Goal: Transaction & Acquisition: Purchase product/service

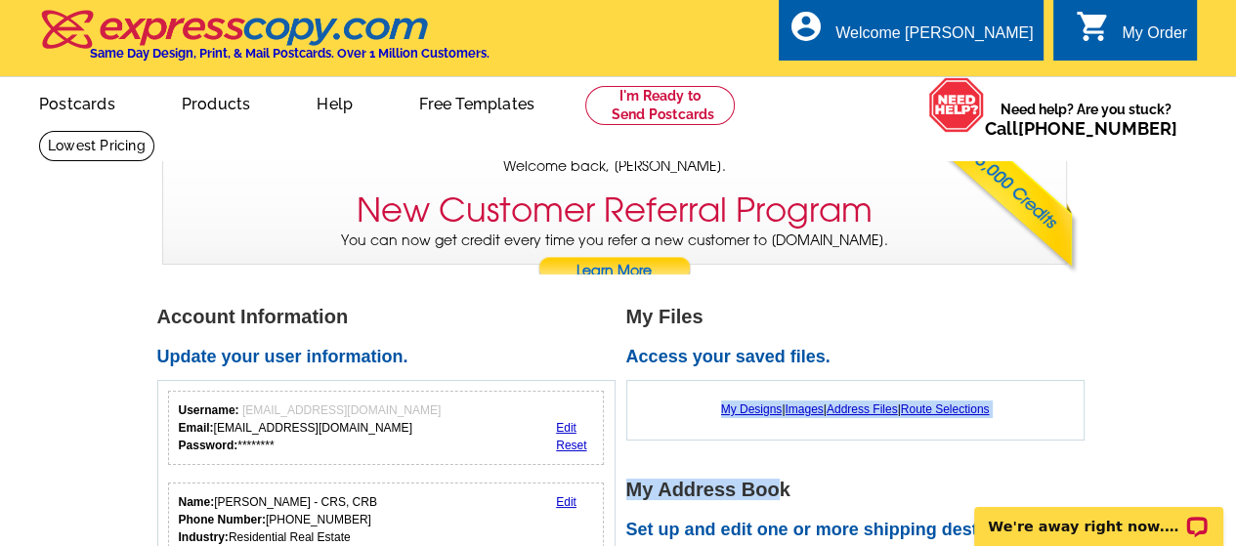
drag, startPoint x: 778, startPoint y: 444, endPoint x: 1145, endPoint y: 346, distance: 380.1
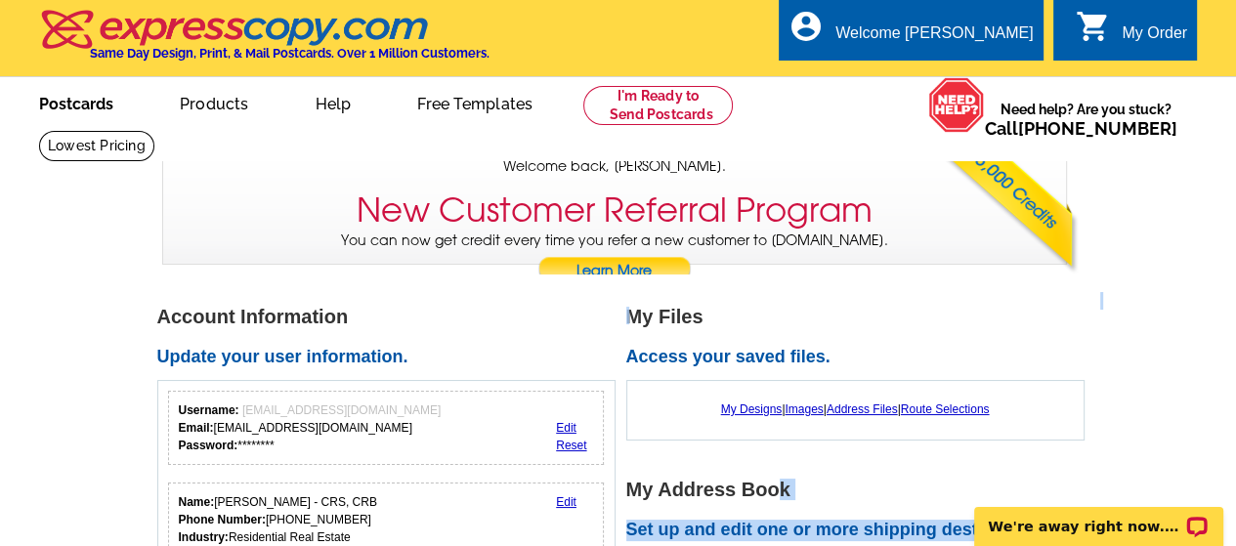
click at [73, 101] on link "Postcards" at bounding box center [76, 102] width 137 height 46
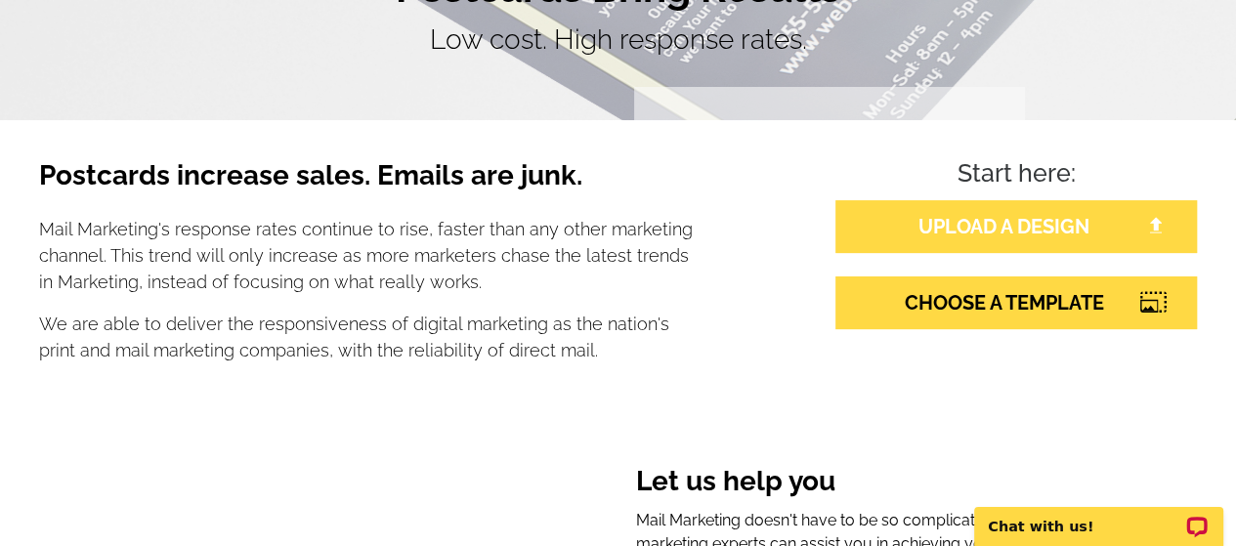
click at [1141, 219] on link "UPLOAD A DESIGN" at bounding box center [1015, 226] width 361 height 53
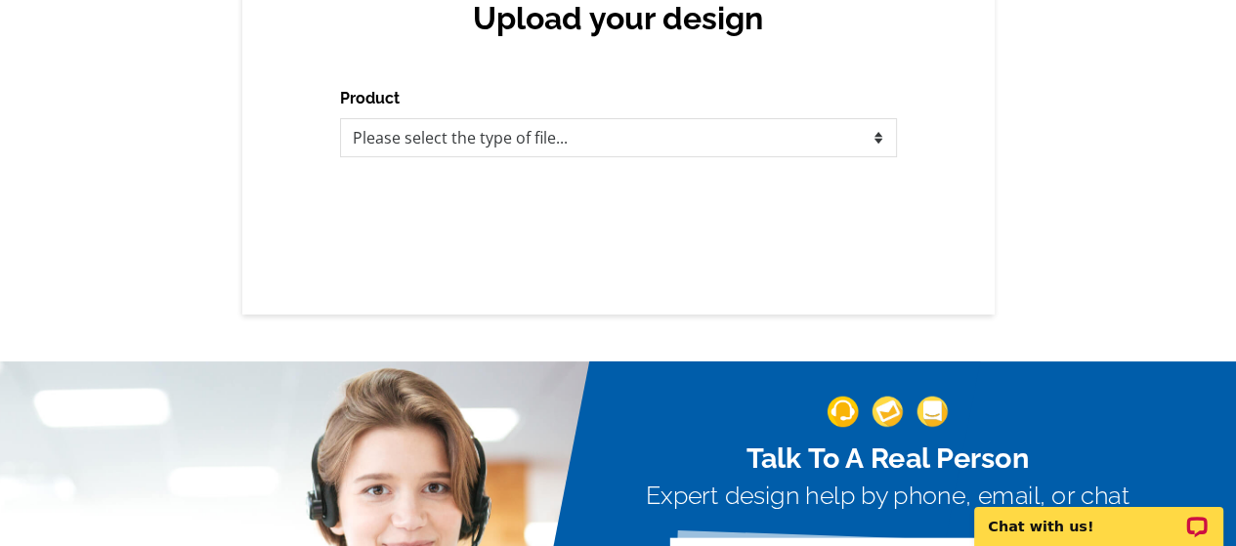
scroll to position [133, 0]
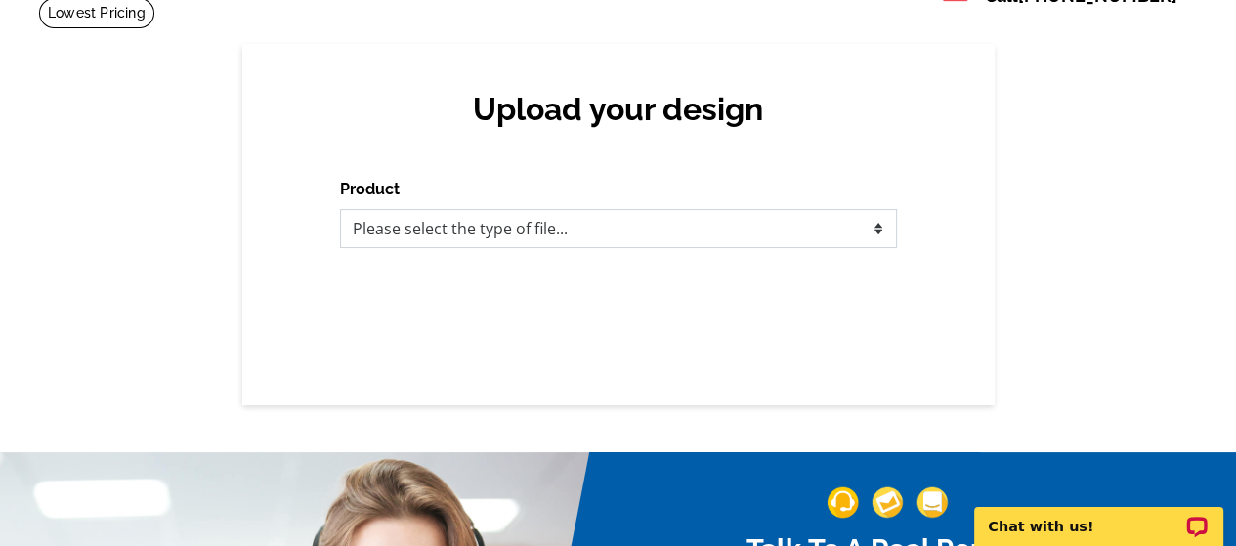
click at [693, 227] on select "Please select the type of file... Postcards Business Cards Letters and flyers G…" at bounding box center [618, 228] width 557 height 39
select select "1"
click at [340, 209] on select "Please select the type of file... Postcards Business Cards Letters and flyers G…" at bounding box center [618, 228] width 557 height 39
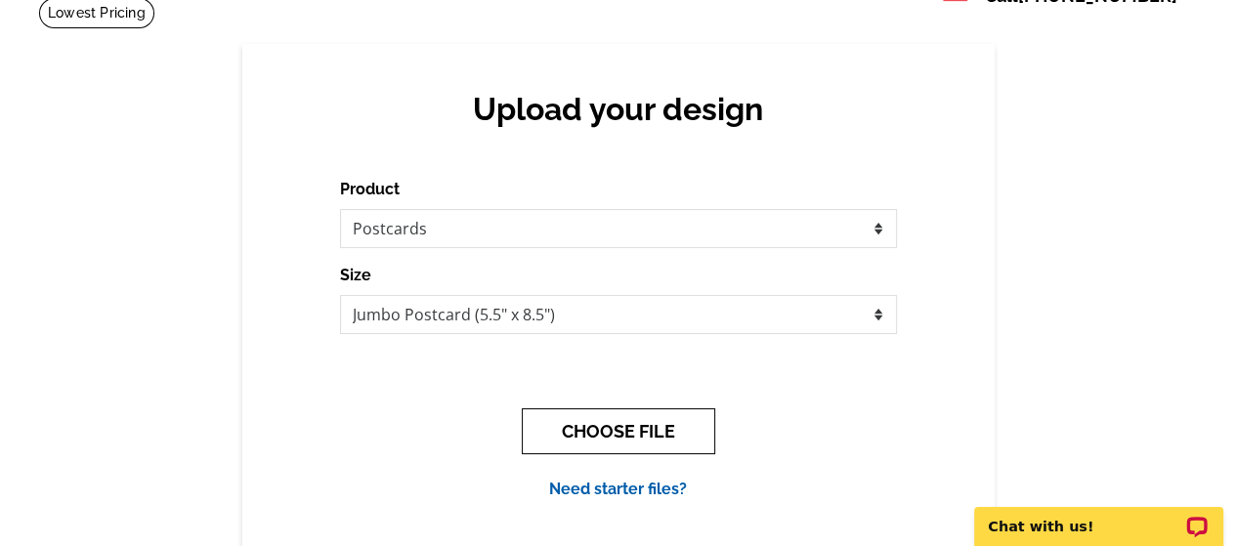
click at [622, 430] on button "CHOOSE FILE" at bounding box center [618, 431] width 193 height 46
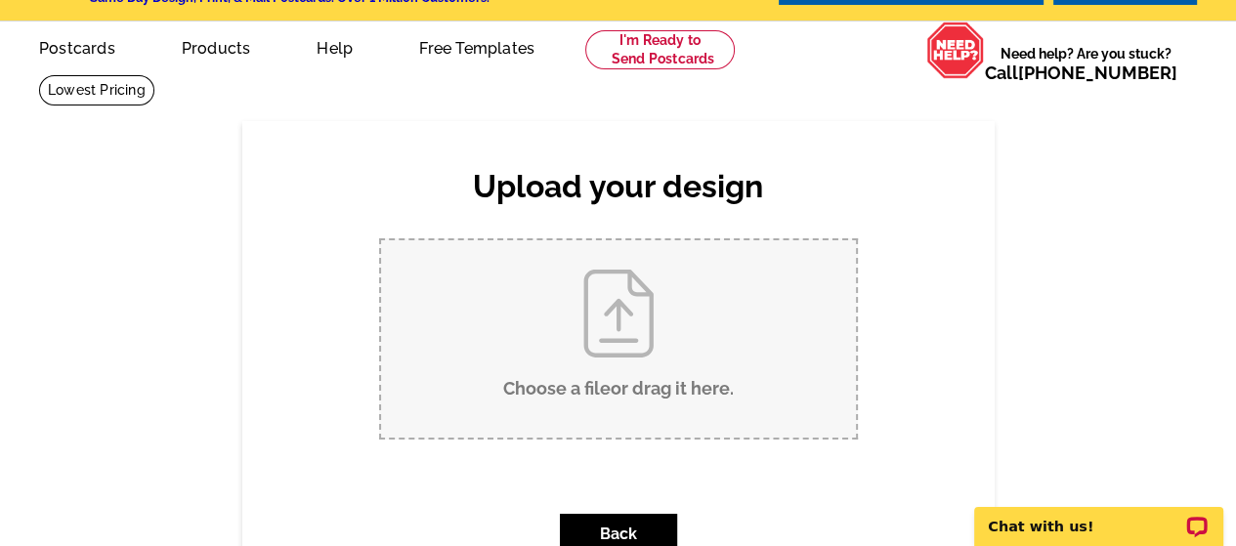
scroll to position [141, 0]
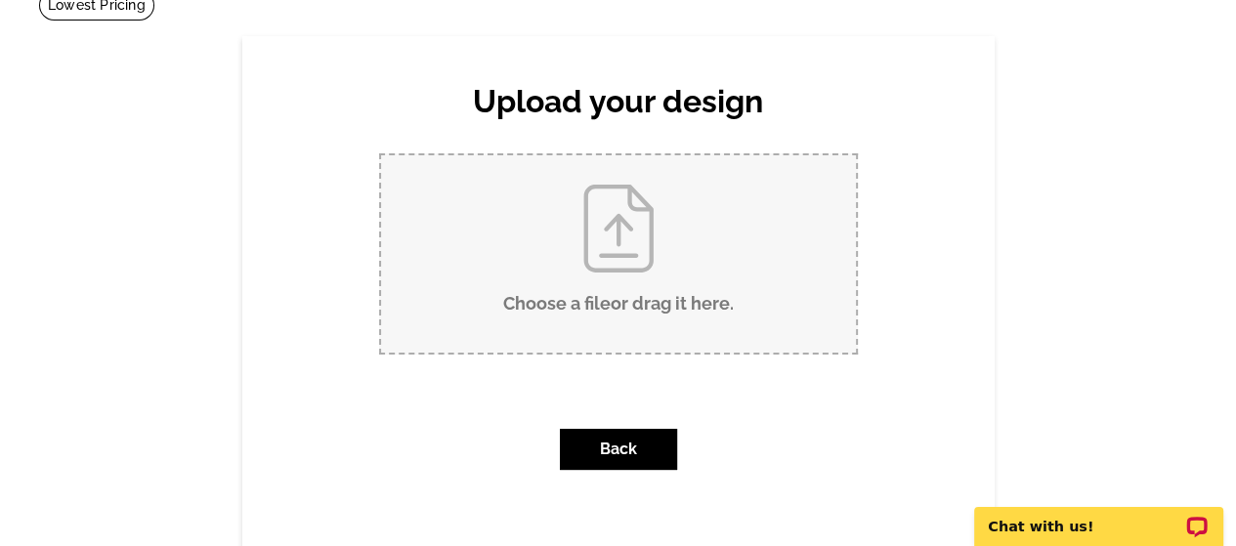
click at [614, 245] on input "Choose a file or drag it here ." at bounding box center [618, 253] width 475 height 197
type input "C:\fakepath\Sold Postcard.pdf"
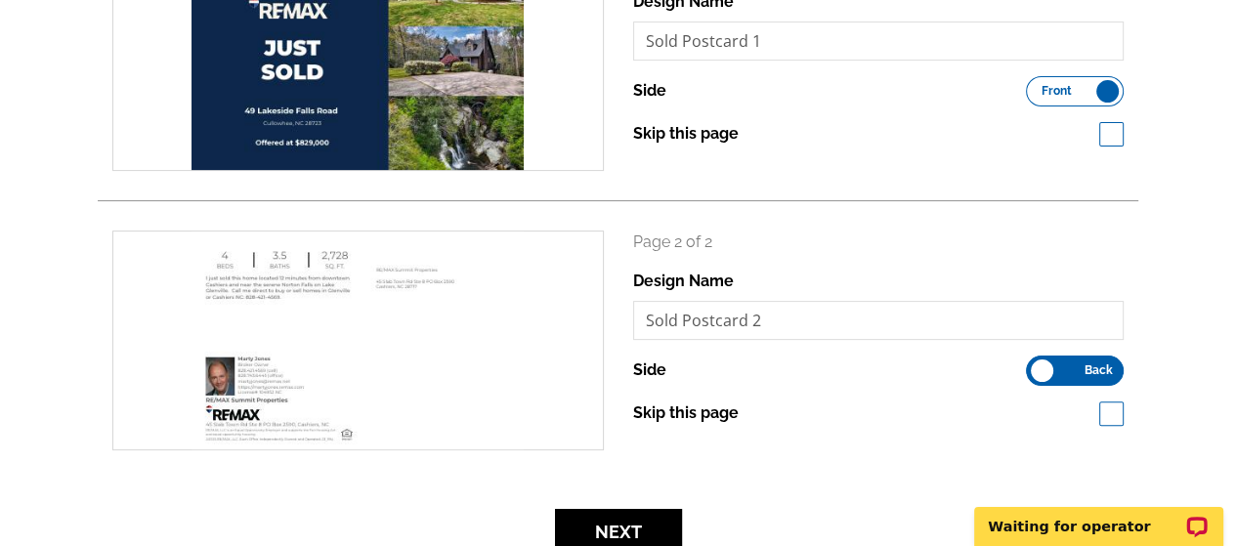
scroll to position [389, 0]
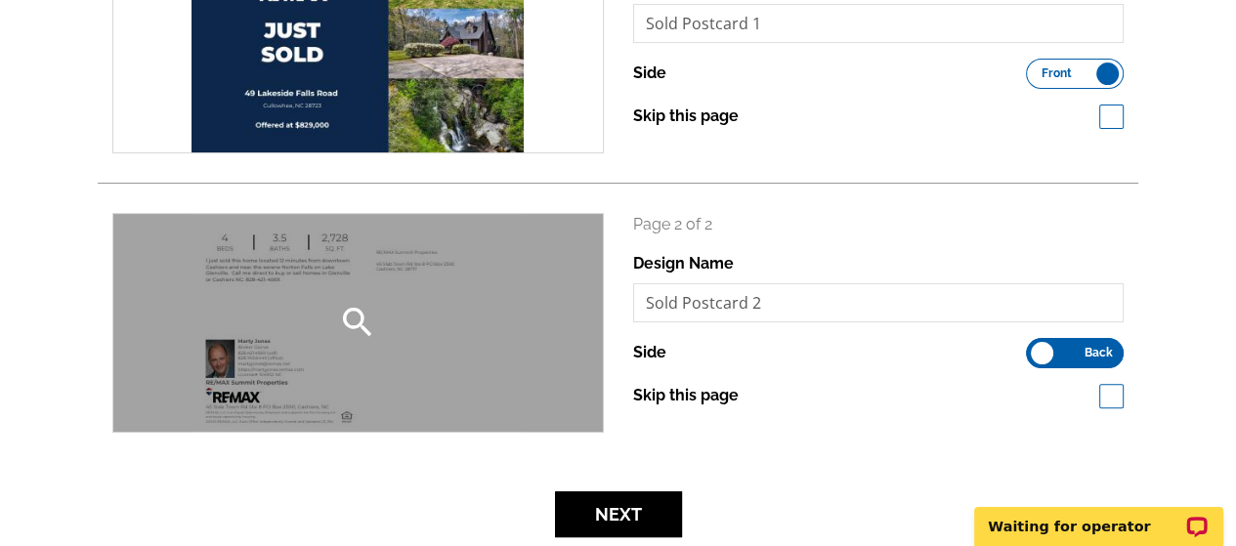
click at [348, 316] on icon "search" at bounding box center [357, 322] width 39 height 39
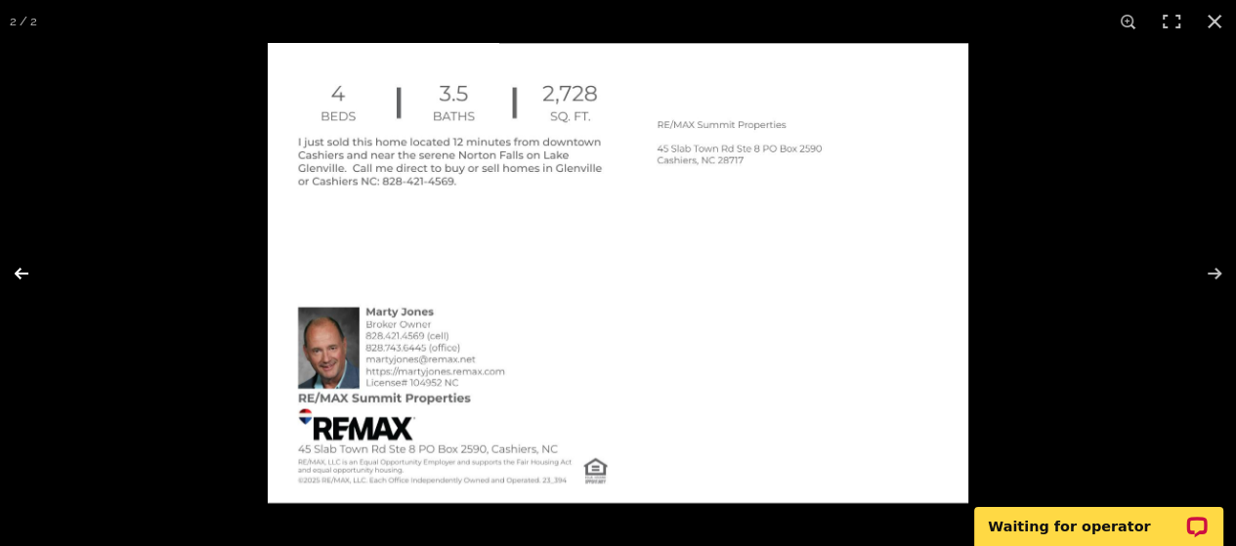
click at [27, 271] on button at bounding box center [34, 274] width 68 height 98
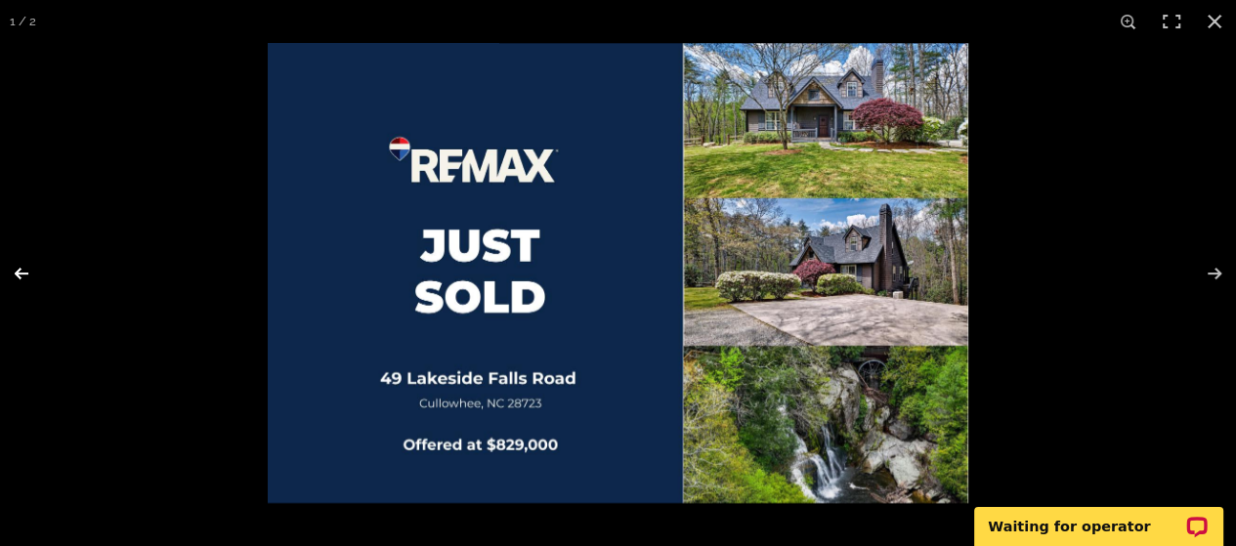
click at [17, 275] on button at bounding box center [34, 274] width 68 height 98
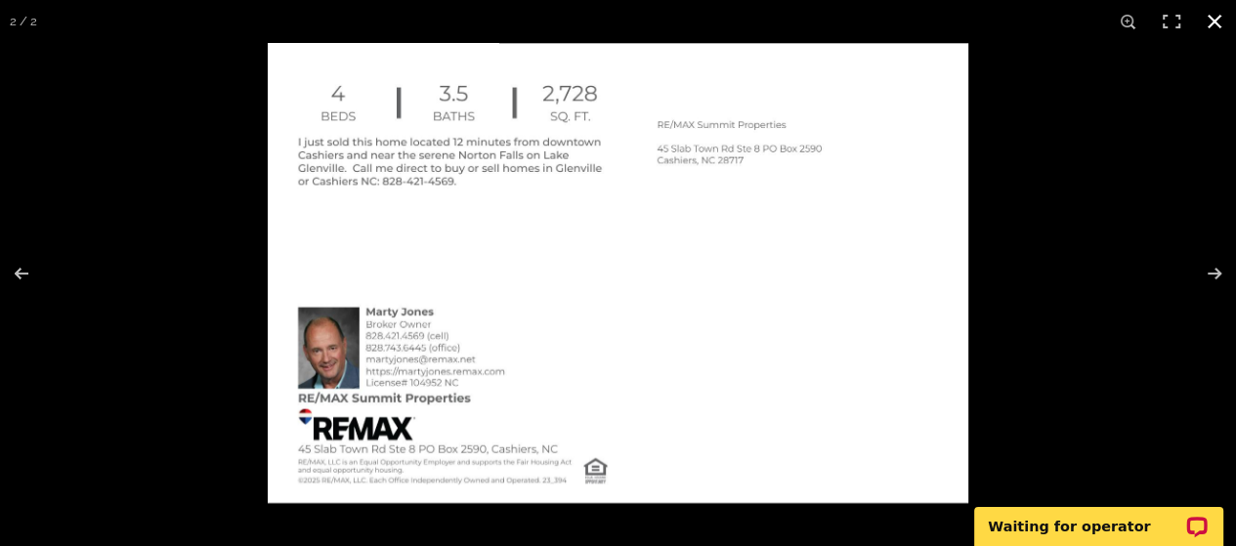
click at [1216, 22] on button at bounding box center [1214, 21] width 43 height 43
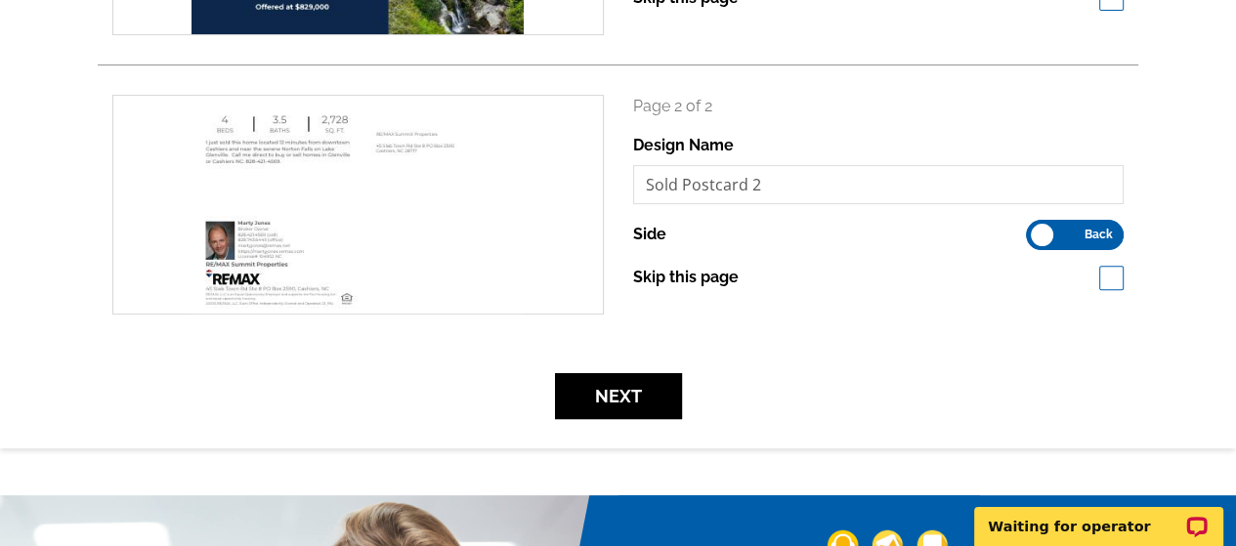
scroll to position [504, 0]
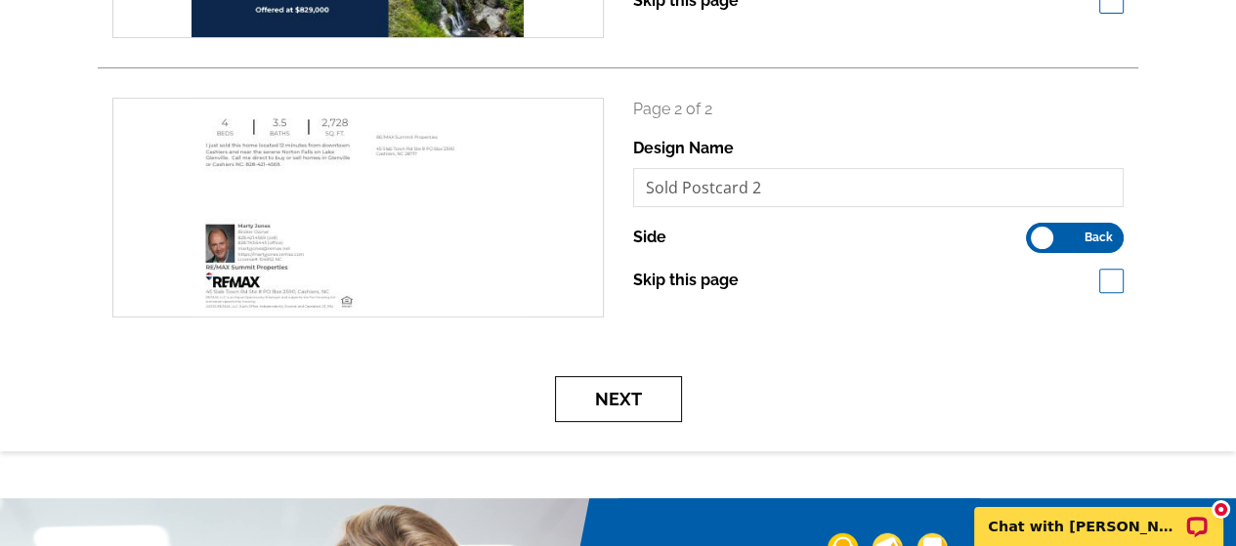
click at [610, 400] on button "Next" at bounding box center [618, 399] width 127 height 46
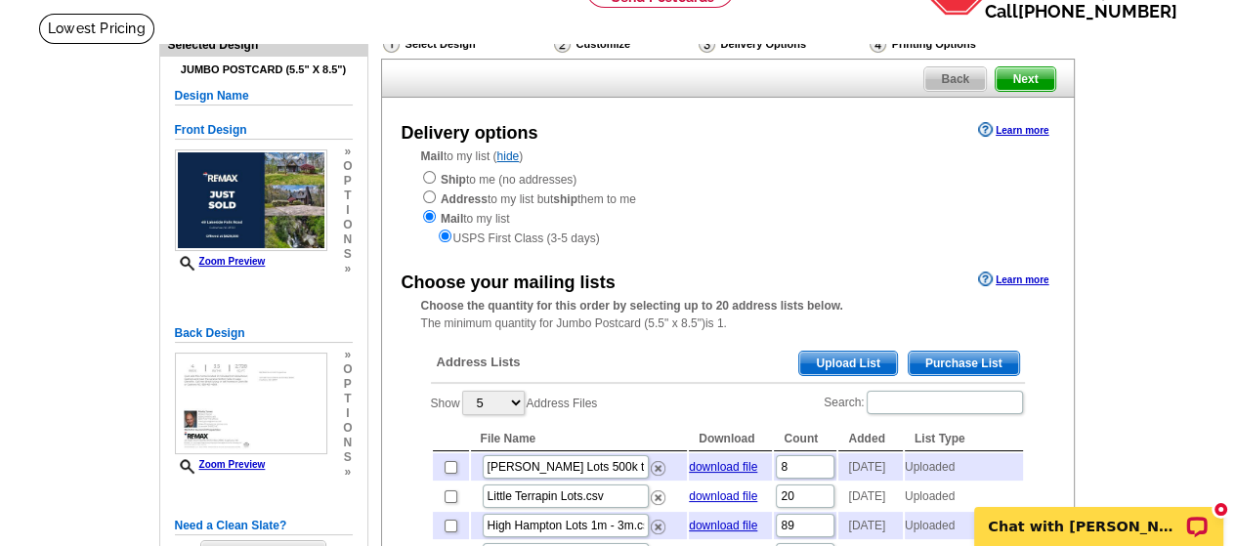
scroll to position [119, 0]
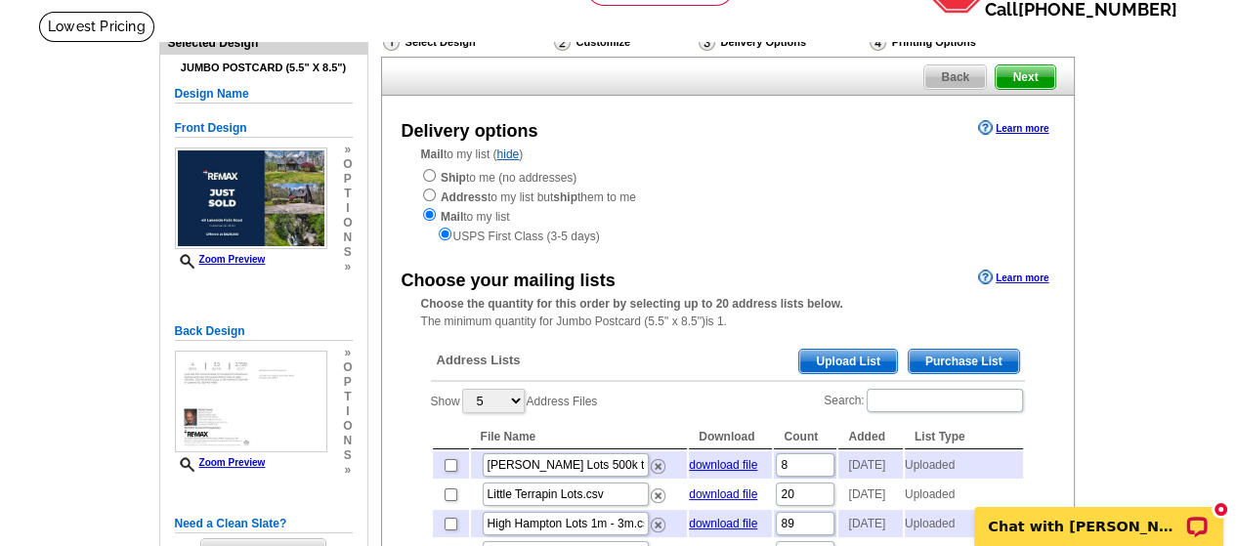
click at [846, 363] on span "Upload List" at bounding box center [847, 361] width 97 height 23
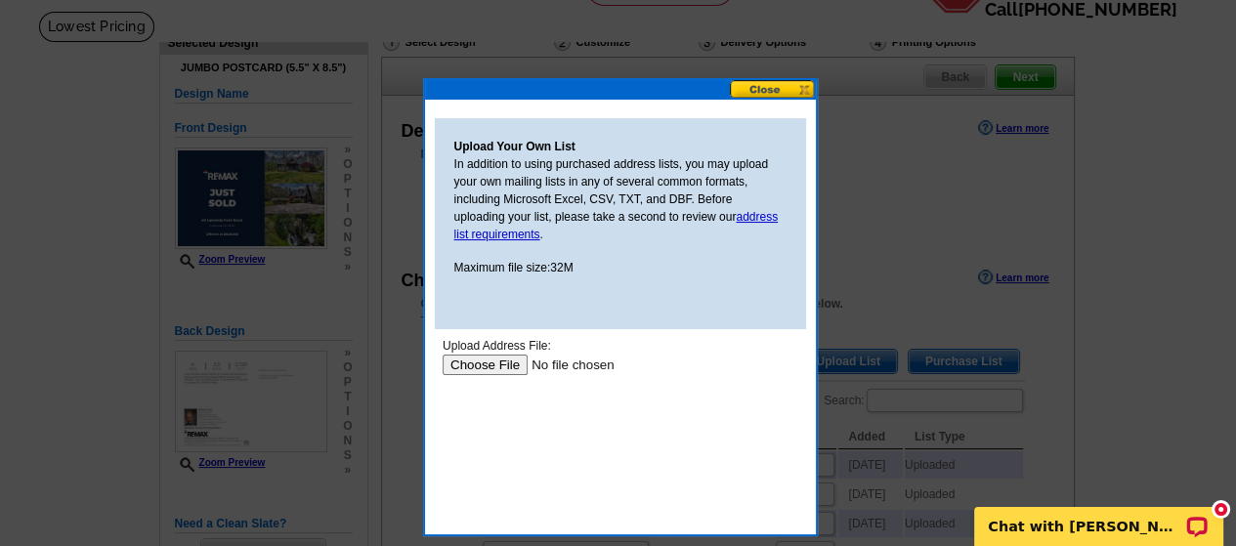
scroll to position [0, 0]
click at [480, 363] on input "file" at bounding box center [565, 365] width 247 height 21
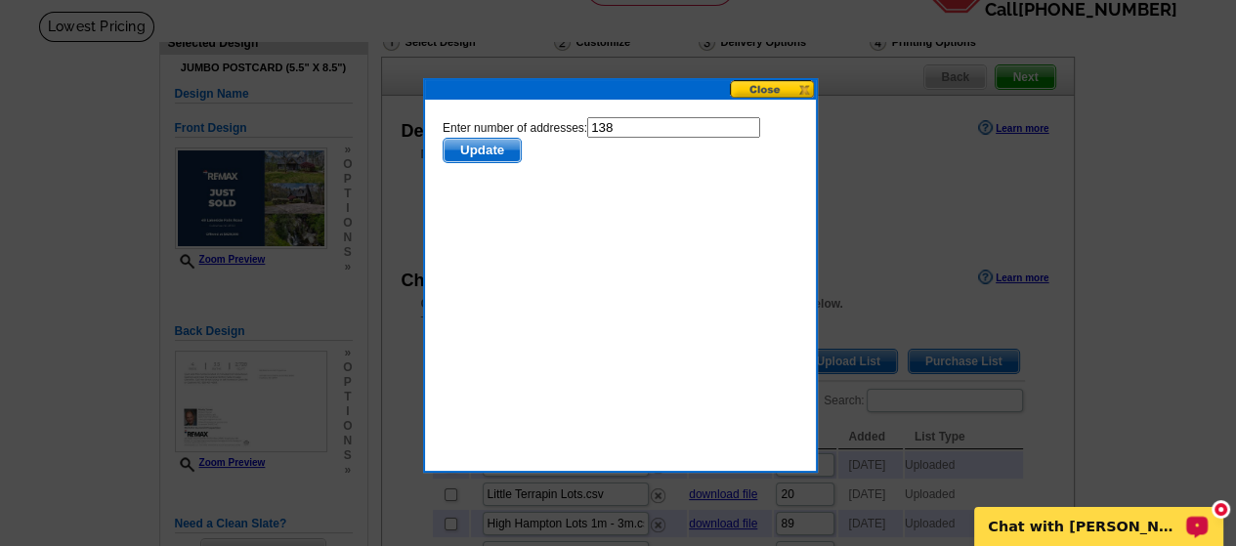
click at [472, 149] on span "Update" at bounding box center [481, 150] width 77 height 23
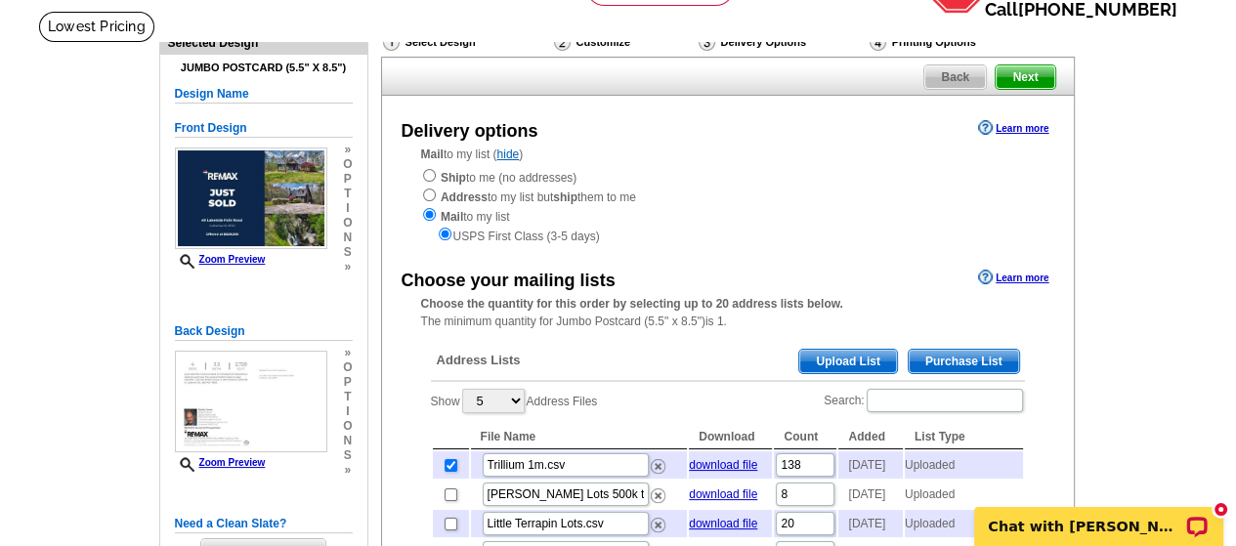
click at [832, 360] on span "Upload List" at bounding box center [847, 361] width 97 height 23
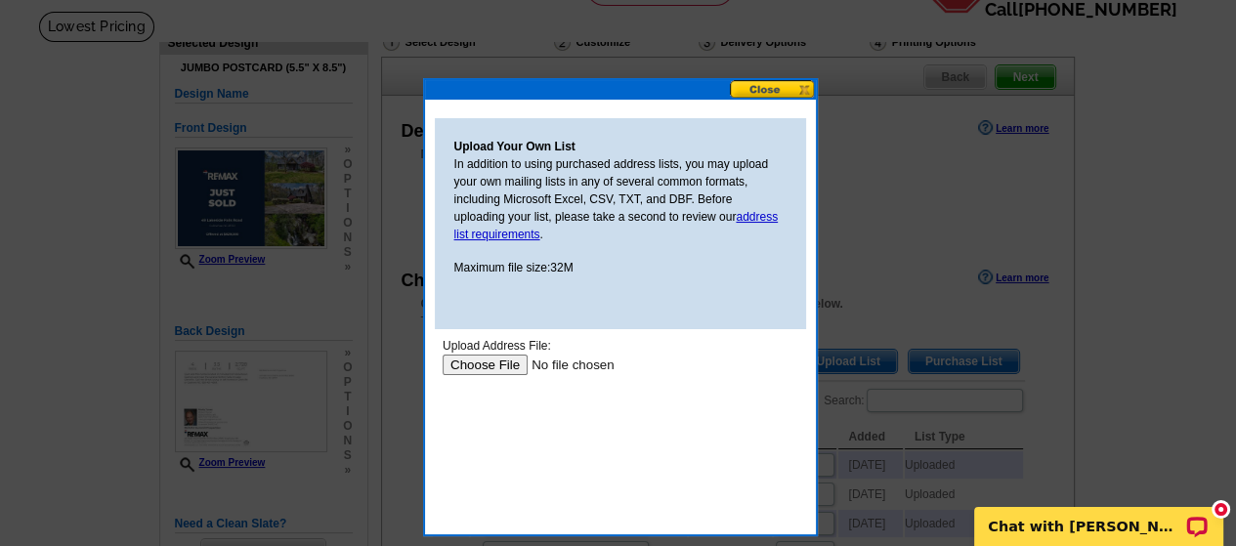
click at [496, 364] on input "file" at bounding box center [565, 365] width 247 height 21
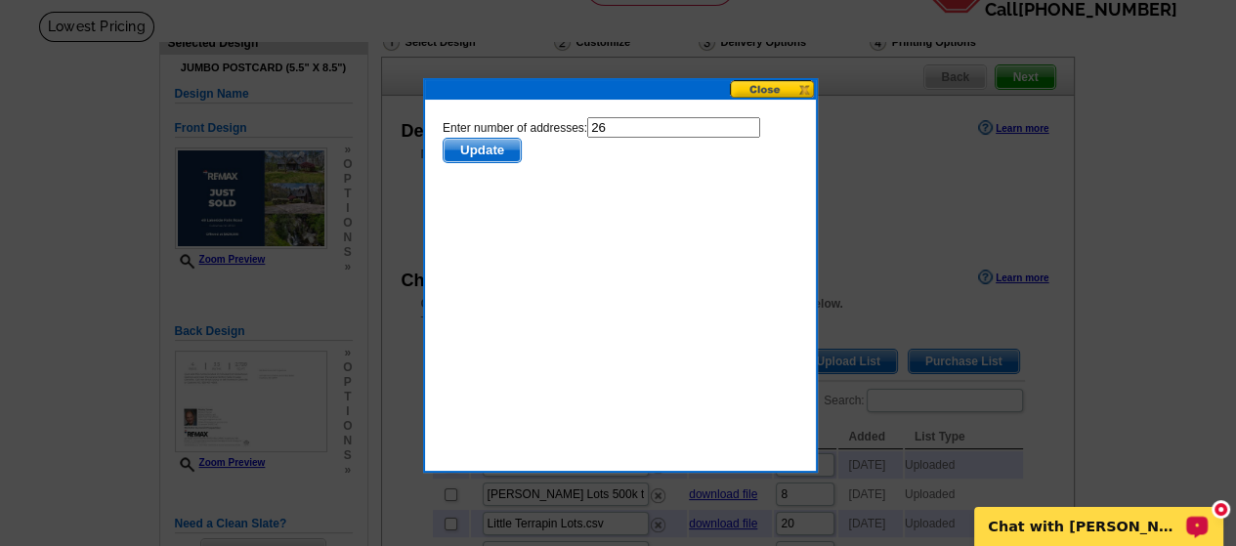
click at [488, 149] on span "Update" at bounding box center [481, 150] width 77 height 23
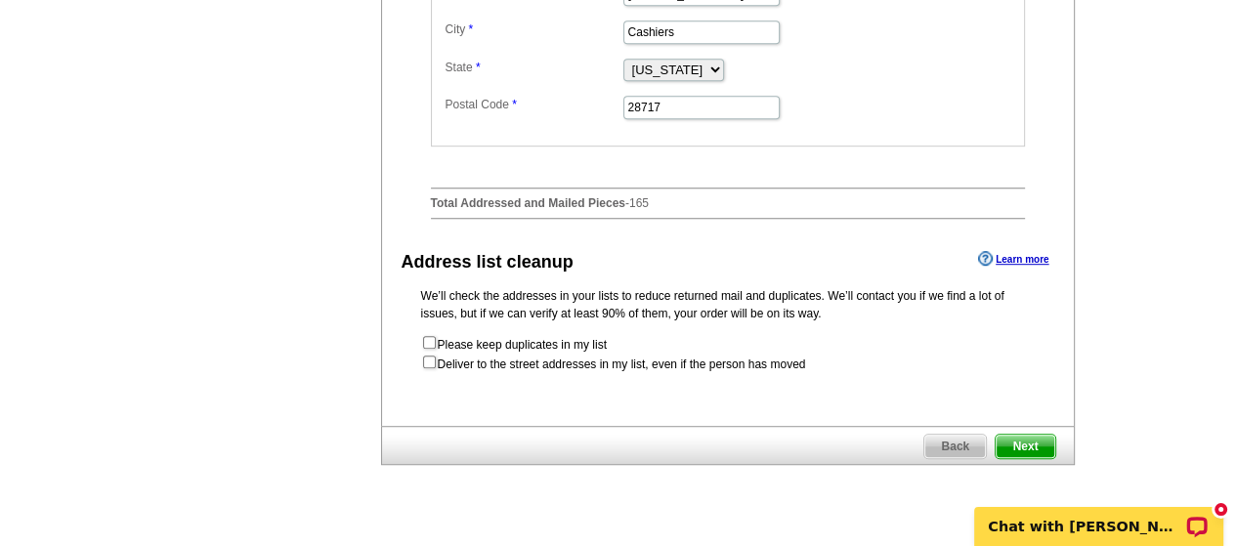
scroll to position [1021, 0]
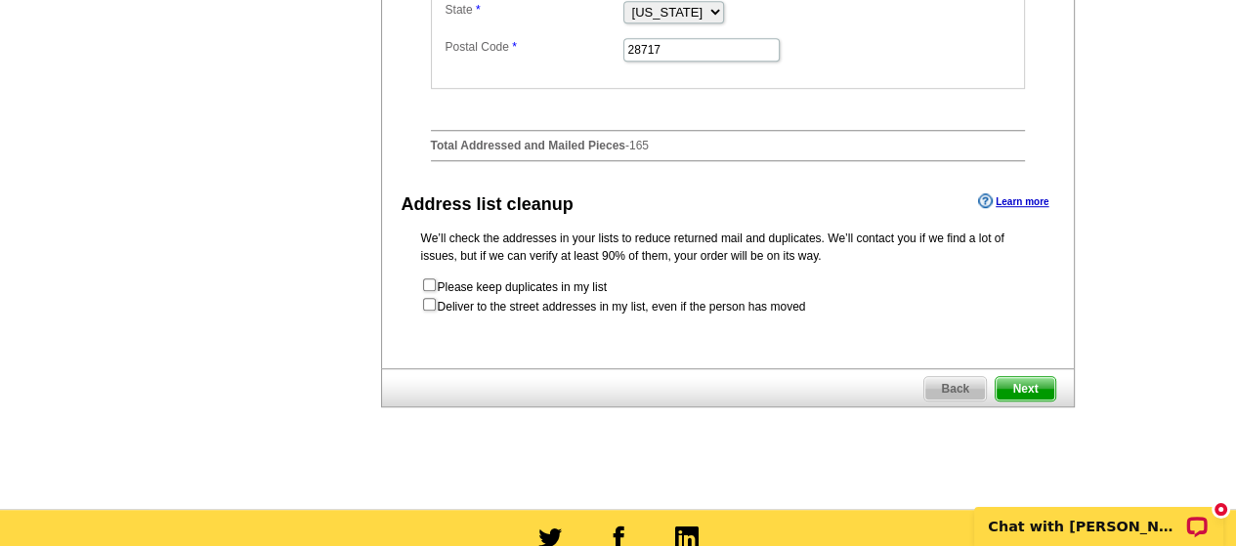
click at [1028, 401] on span "Next" at bounding box center [1025, 388] width 59 height 23
click at [1029, 401] on span "Next" at bounding box center [1025, 388] width 59 height 23
click at [1162, 526] on p "Chat with [PERSON_NAME]" at bounding box center [1085, 527] width 193 height 16
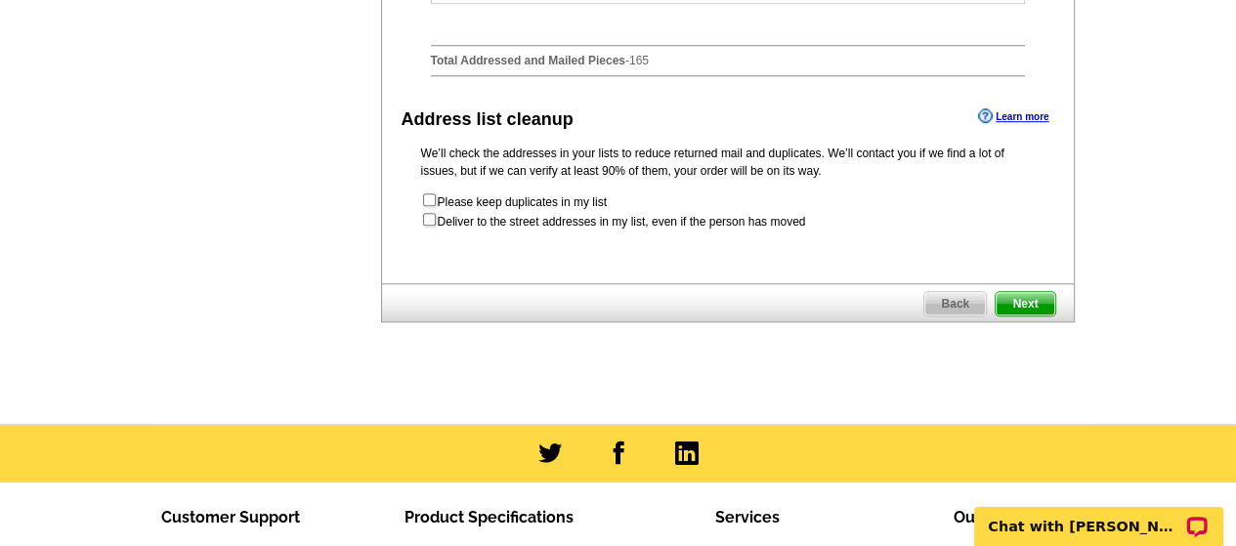
scroll to position [1085, 0]
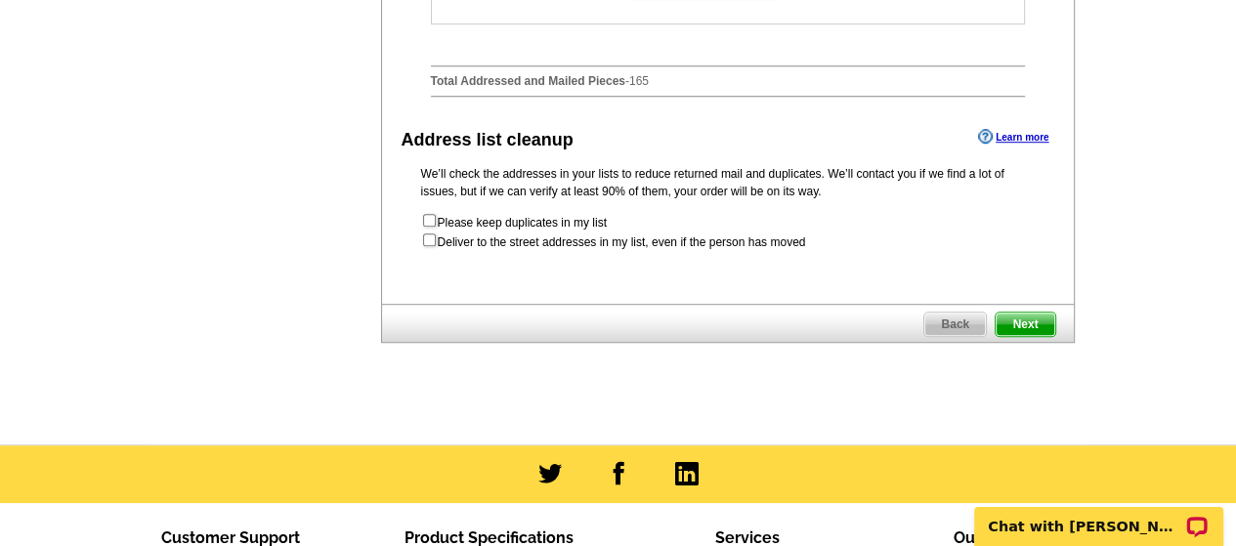
click at [1024, 336] on span "Next" at bounding box center [1025, 324] width 59 height 23
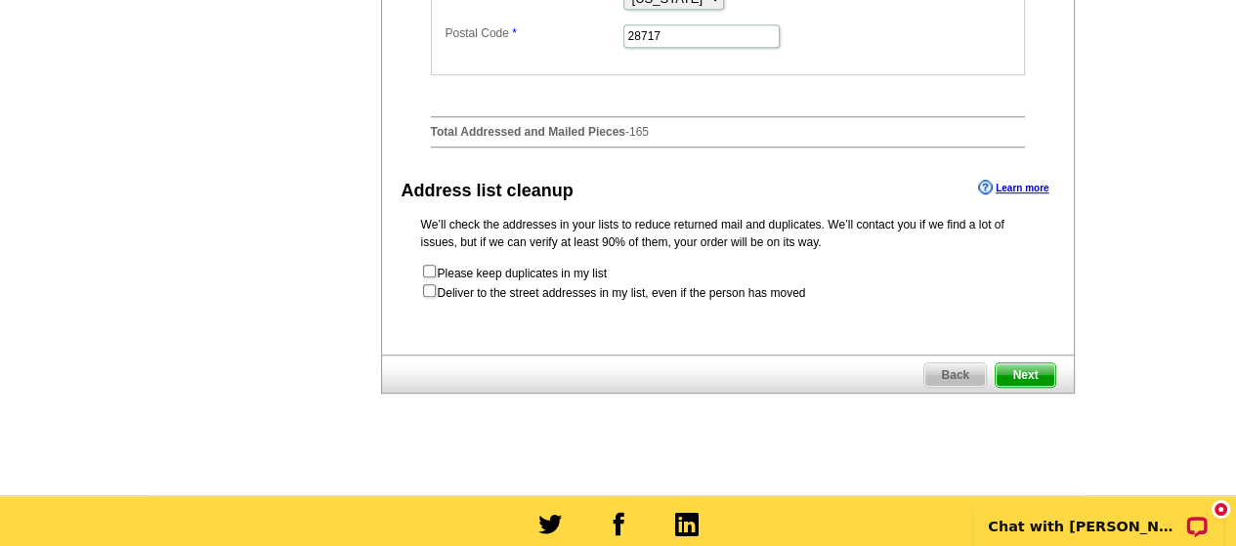
scroll to position [1101, 0]
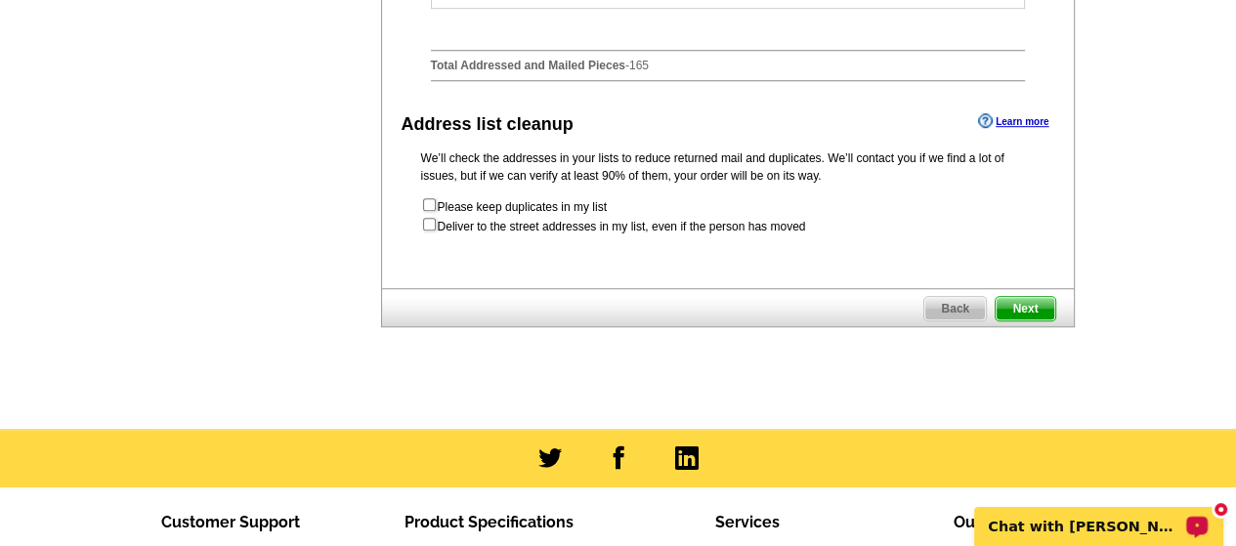
click at [1174, 524] on p "Chat with [PERSON_NAME]" at bounding box center [1085, 527] width 193 height 16
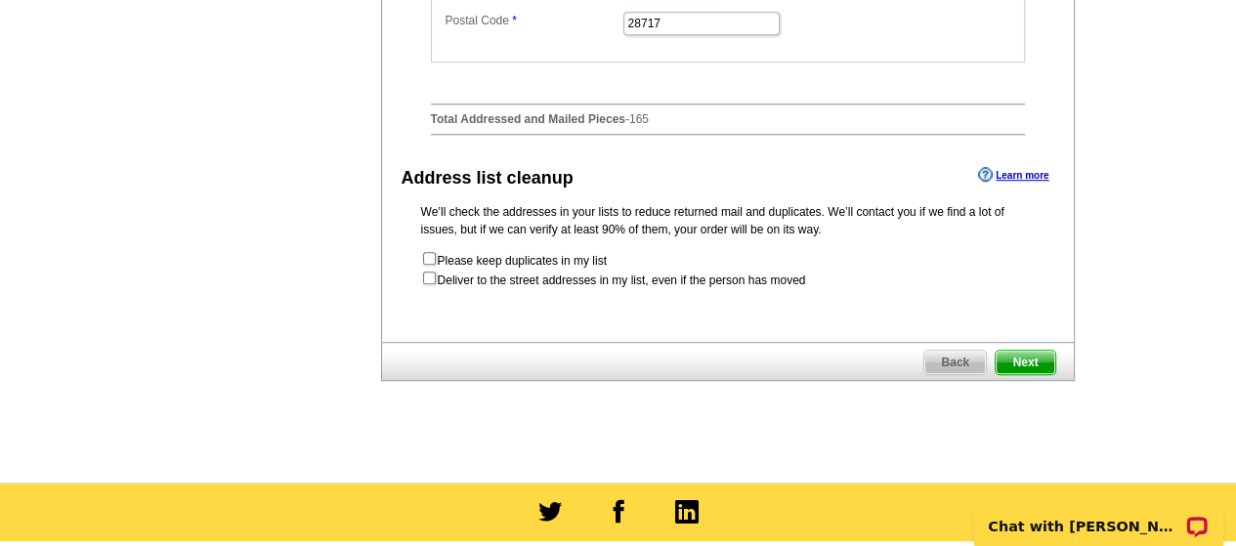
scroll to position [1092, 0]
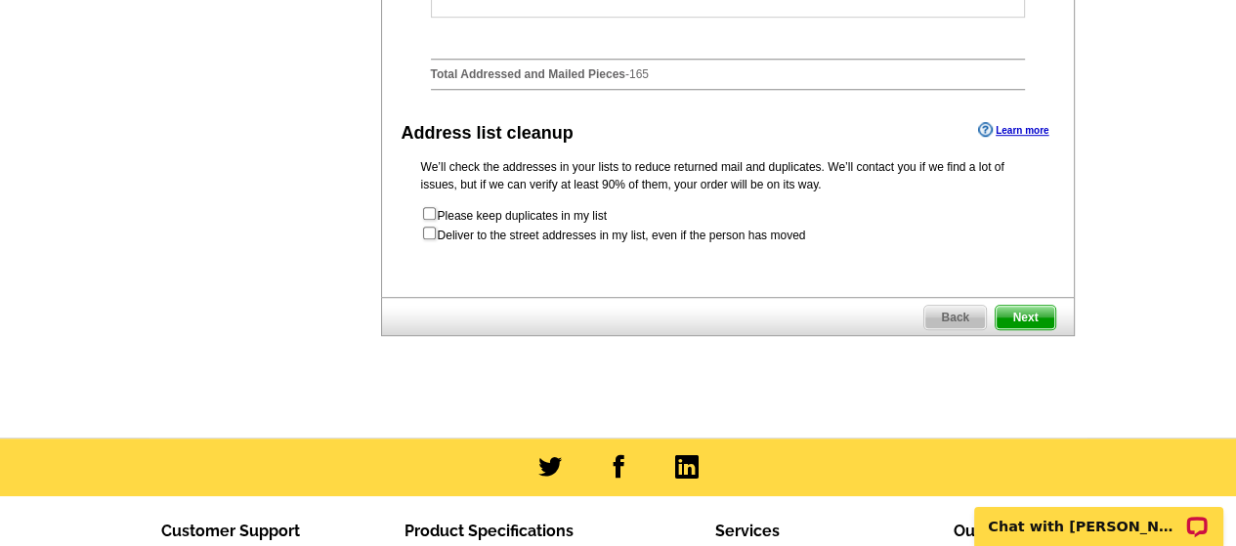
click at [1017, 329] on span "Next" at bounding box center [1025, 317] width 59 height 23
click at [1165, 530] on p "Chat with [PERSON_NAME]" at bounding box center [1085, 527] width 193 height 16
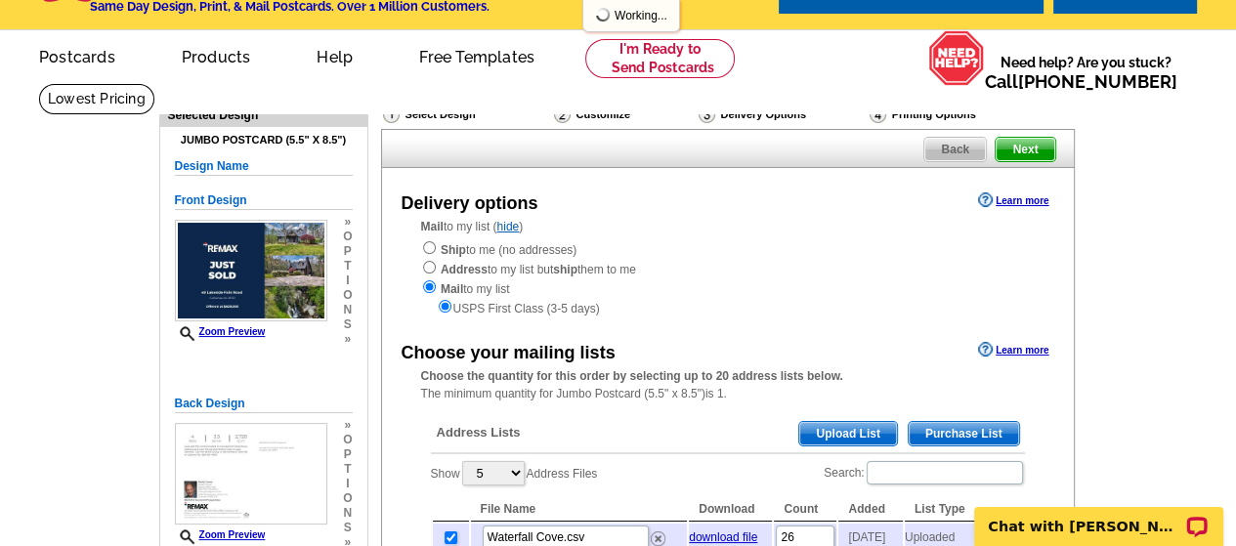
scroll to position [0, 0]
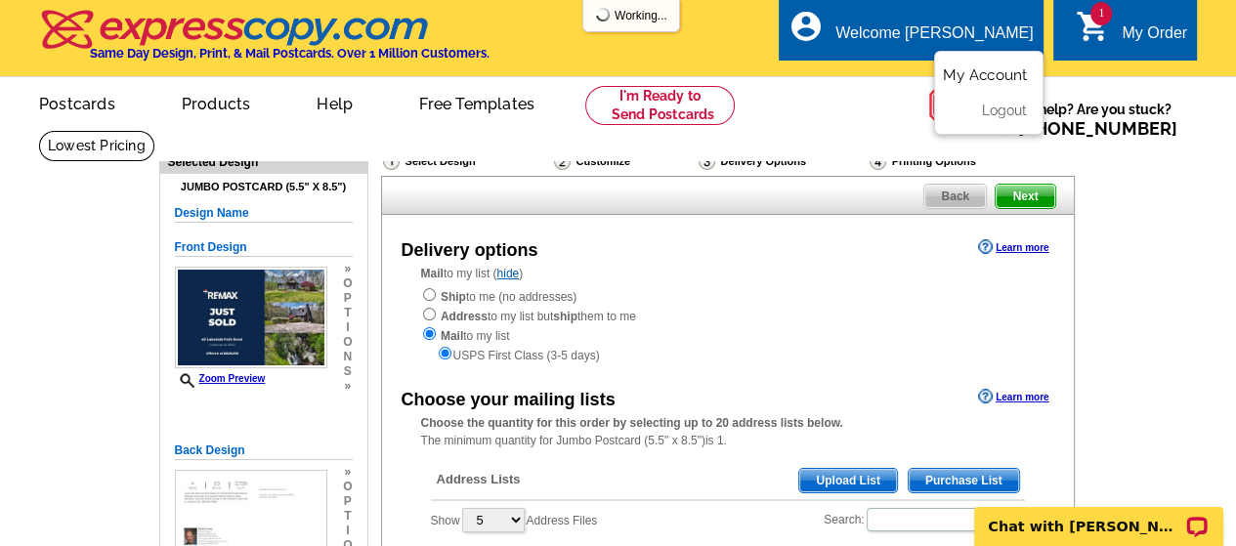
click at [979, 78] on link "My Account" at bounding box center [985, 75] width 84 height 18
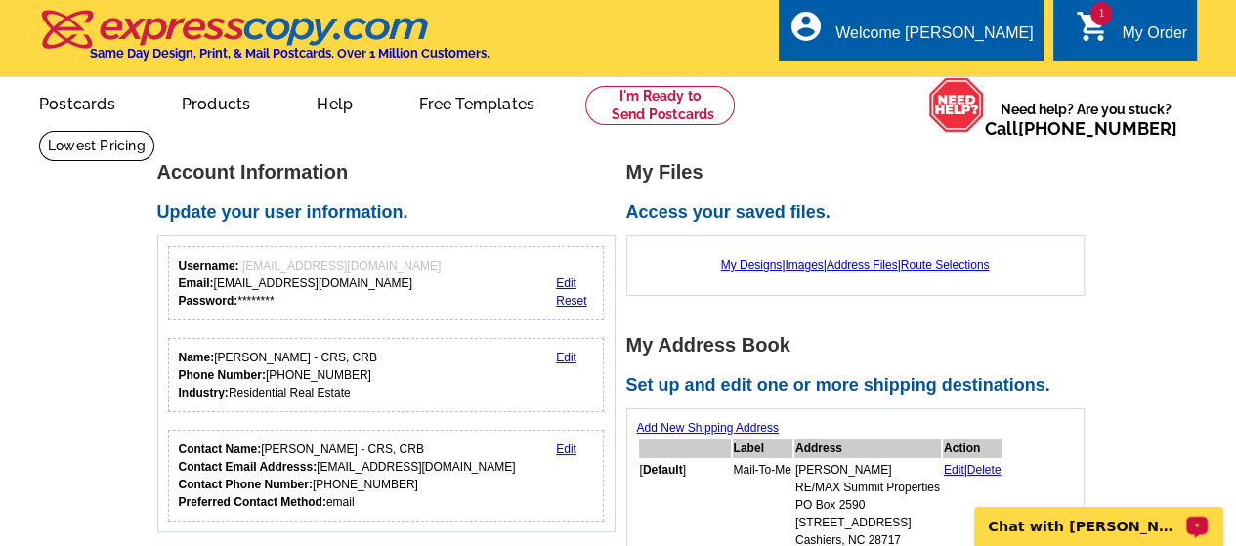
click at [1116, 533] on p "Chat with [PERSON_NAME]" at bounding box center [1085, 527] width 193 height 16
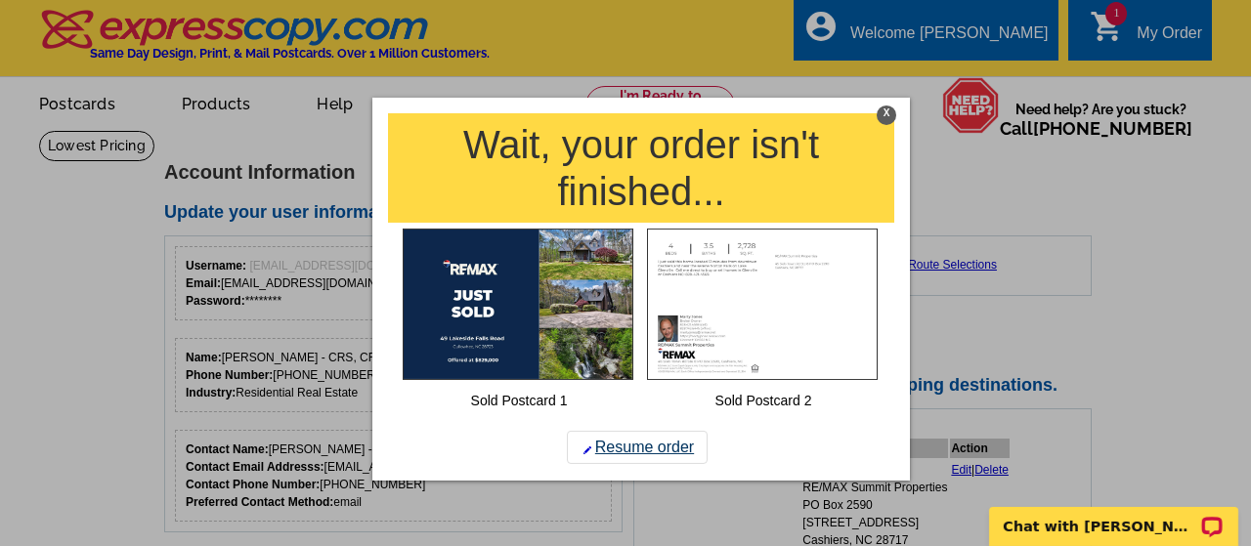
click at [644, 445] on link "Resume order" at bounding box center [637, 447] width 141 height 33
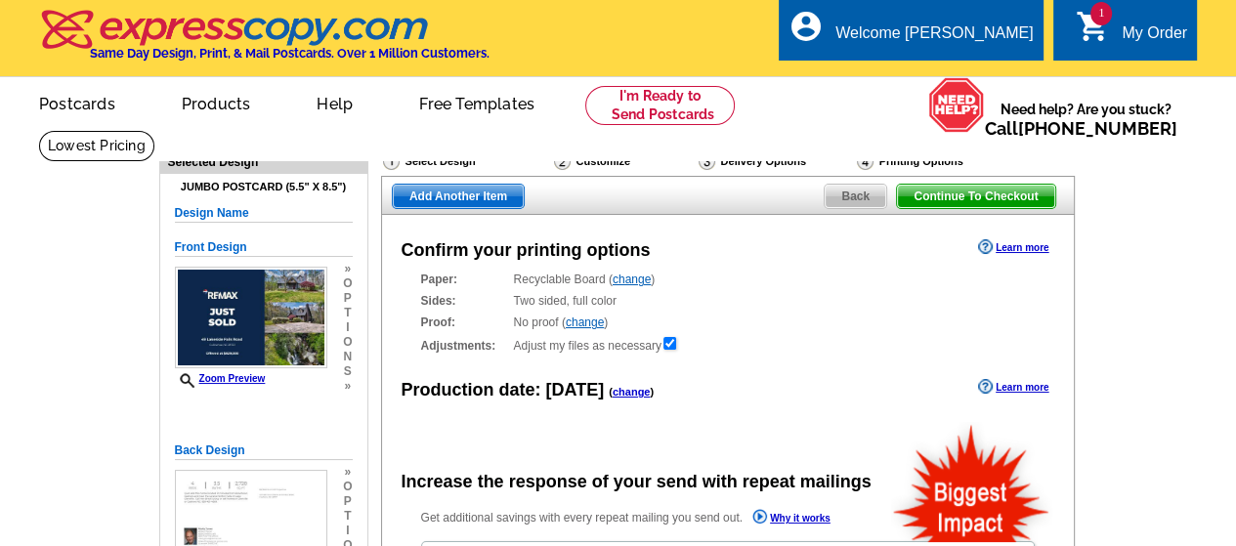
radio input "false"
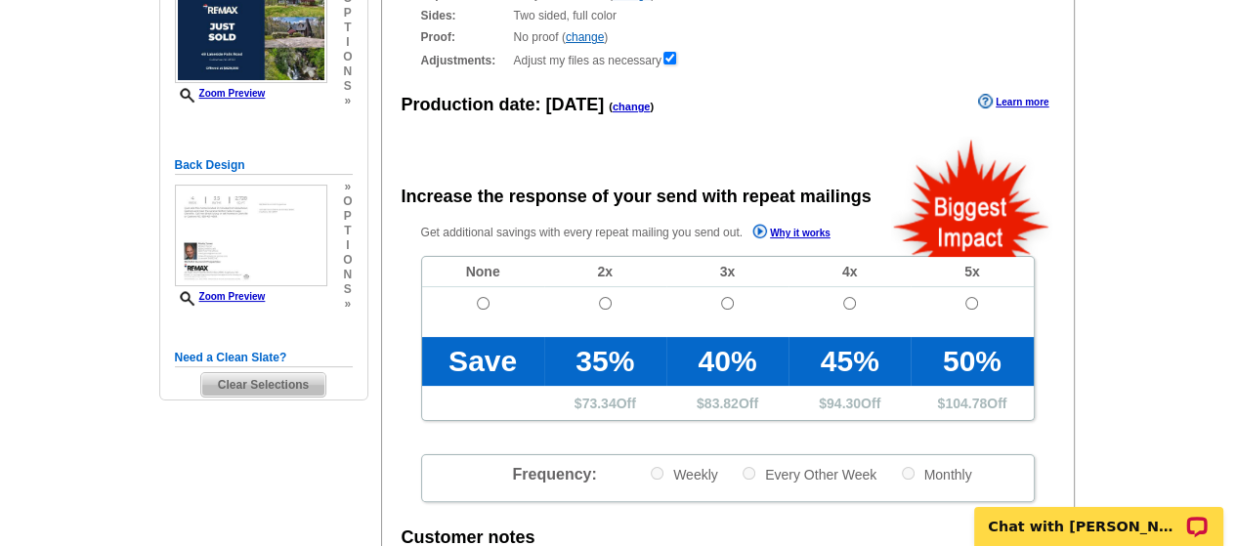
scroll to position [288, 0]
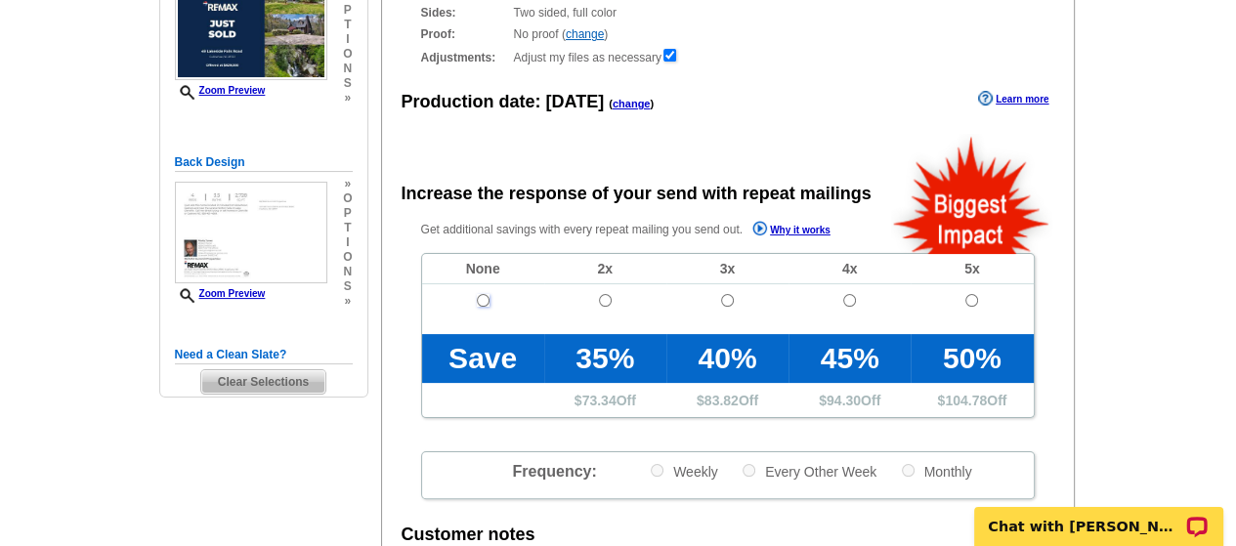
click at [487, 300] on input "radio" at bounding box center [483, 300] width 13 height 13
radio input "true"
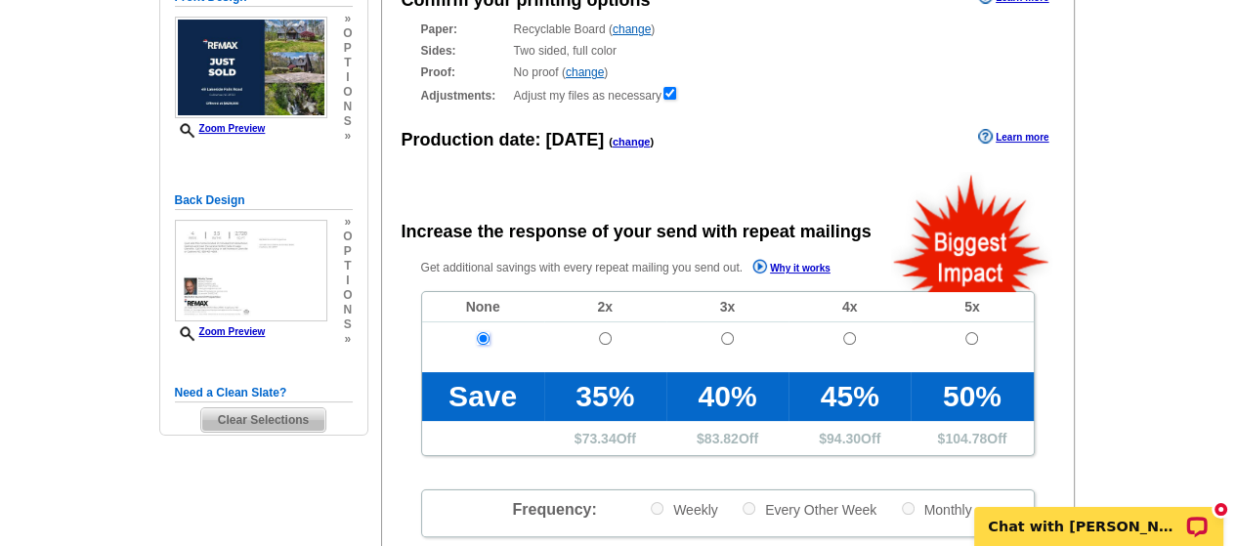
scroll to position [262, 0]
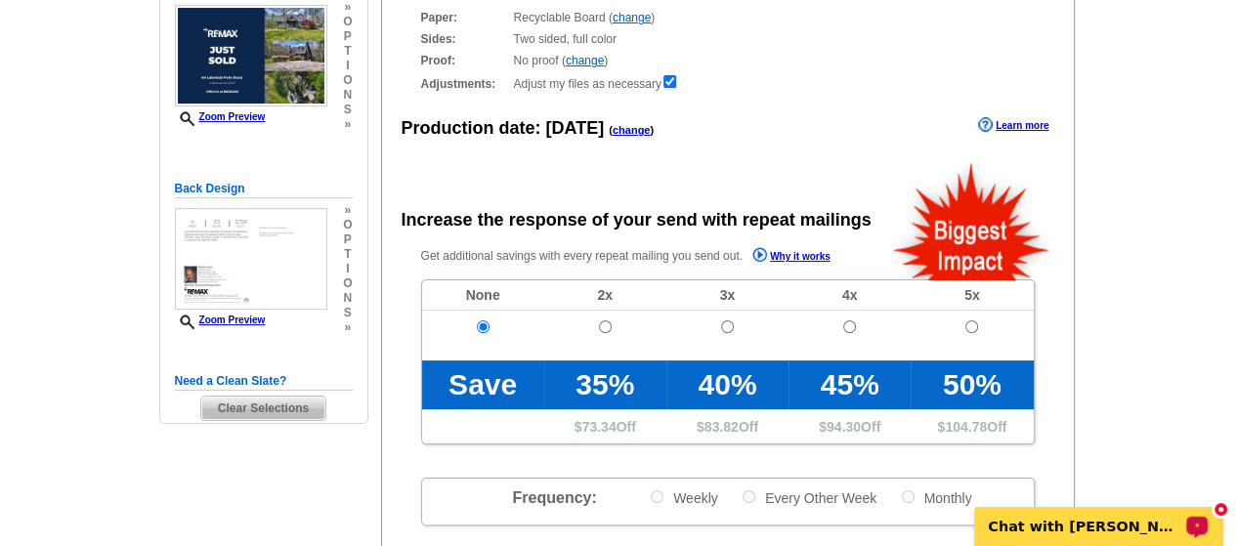
click at [1120, 522] on p "Chat with [PERSON_NAME]" at bounding box center [1085, 527] width 193 height 16
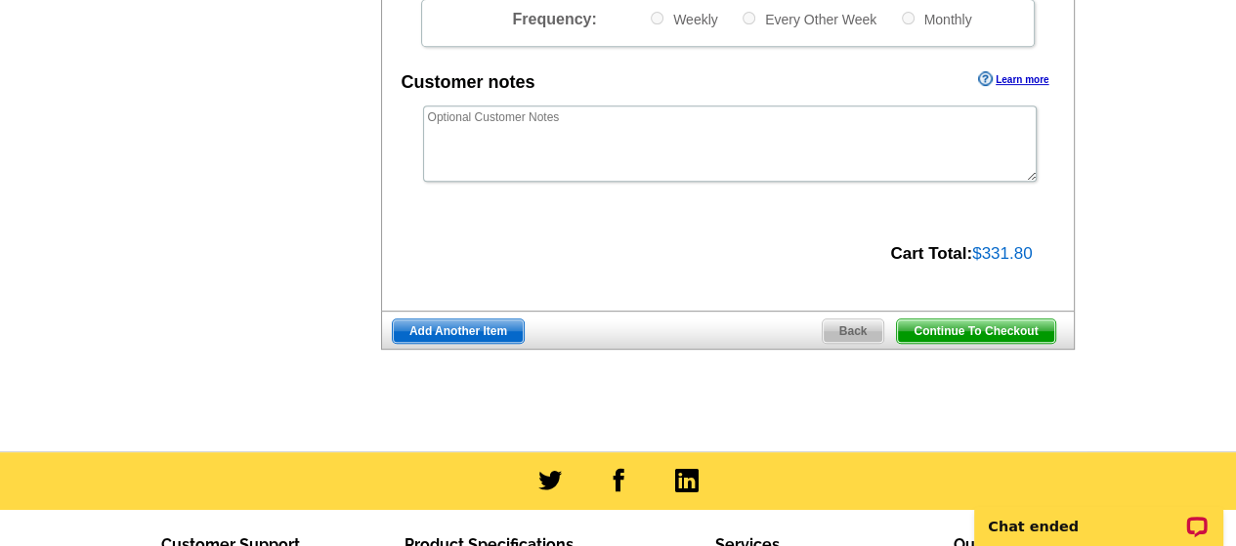
scroll to position [743, 0]
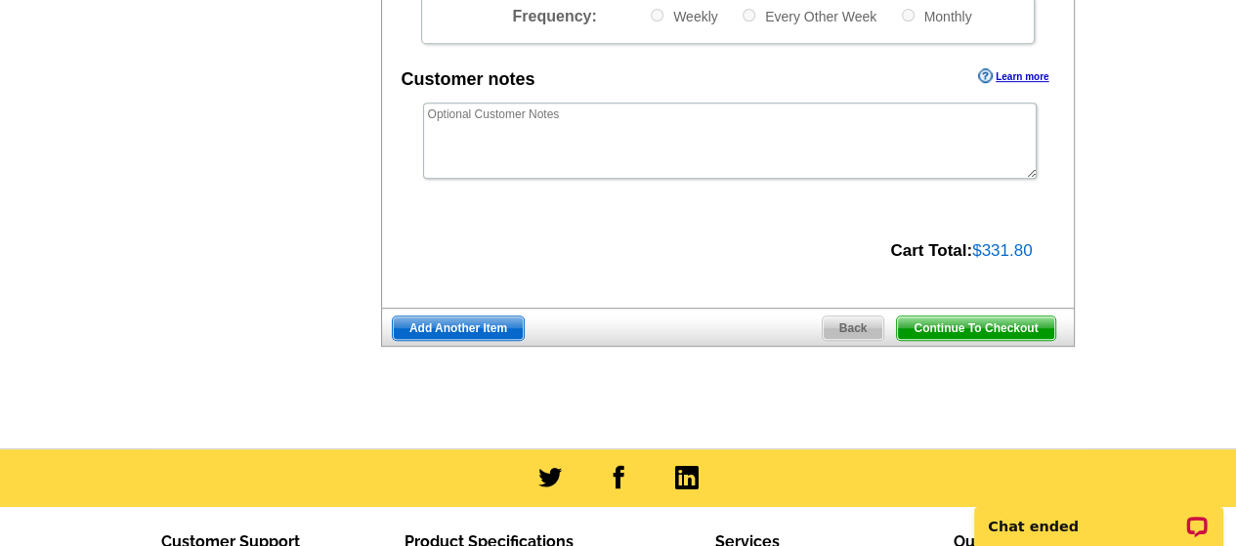
click at [955, 327] on span "Continue To Checkout" at bounding box center [975, 328] width 157 height 23
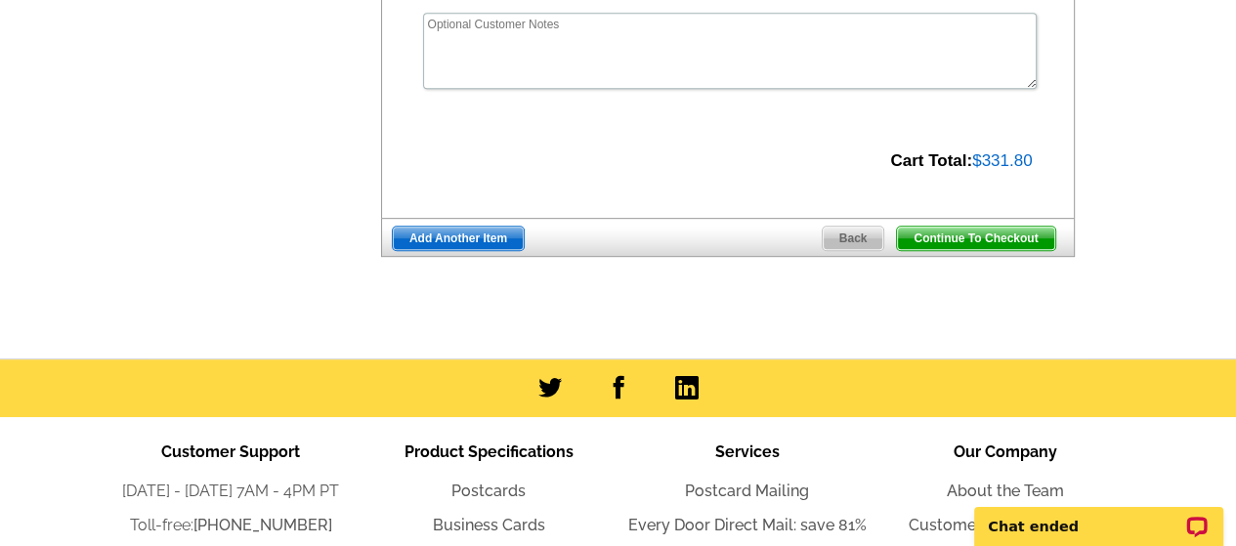
scroll to position [858, 0]
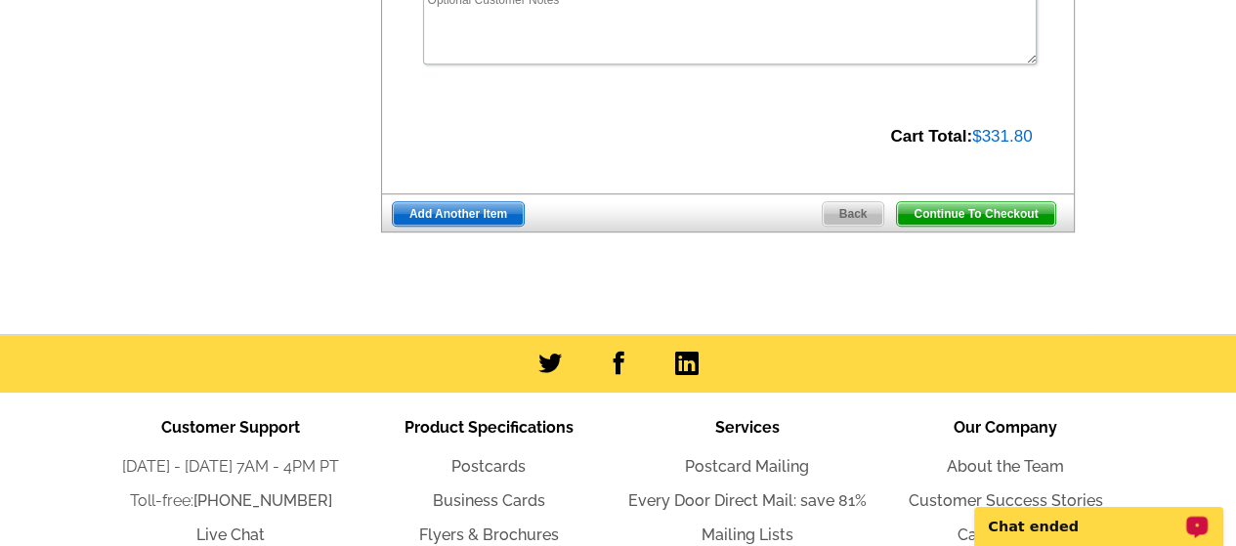
click at [1073, 537] on div "Chat ended" at bounding box center [1098, 526] width 249 height 39
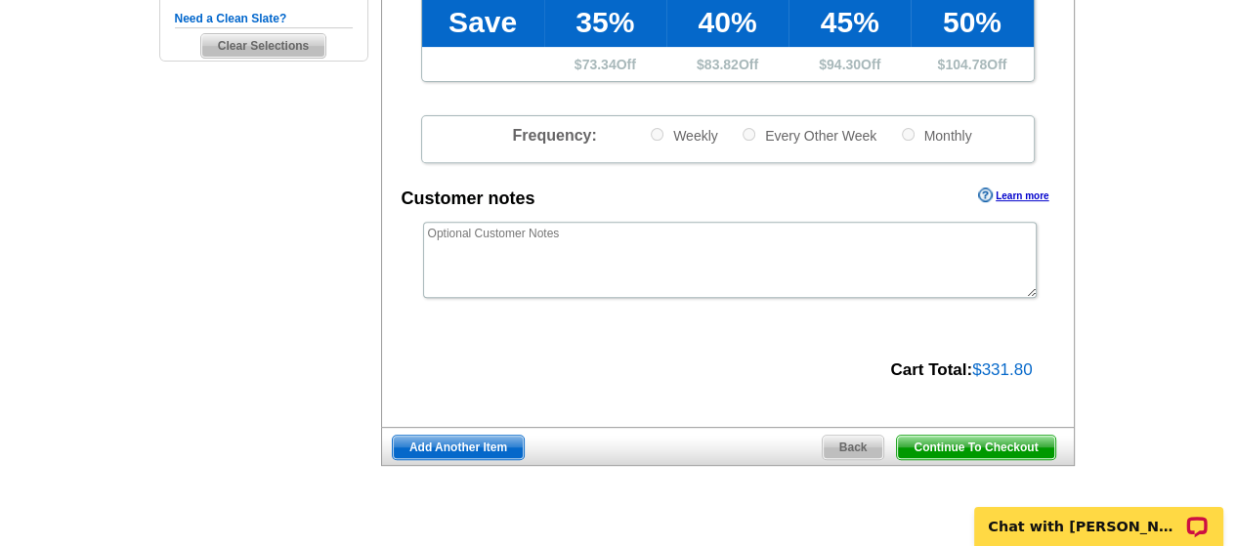
scroll to position [607, 0]
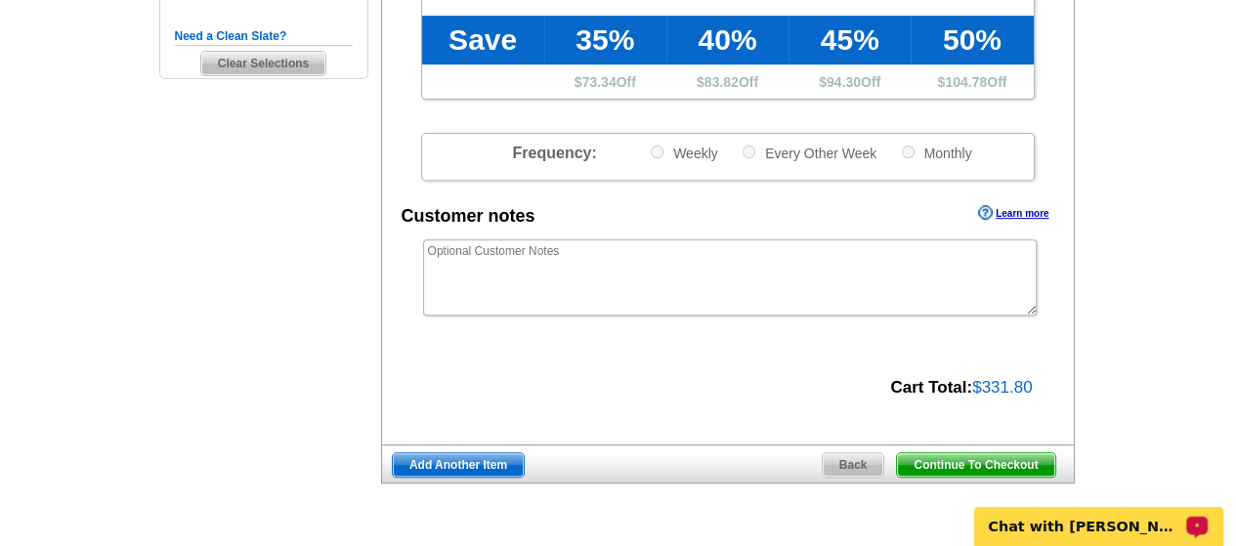
click at [1148, 529] on p "Chat with [PERSON_NAME]" at bounding box center [1085, 527] width 193 height 16
click at [983, 460] on span "Continue To Checkout" at bounding box center [975, 464] width 157 height 23
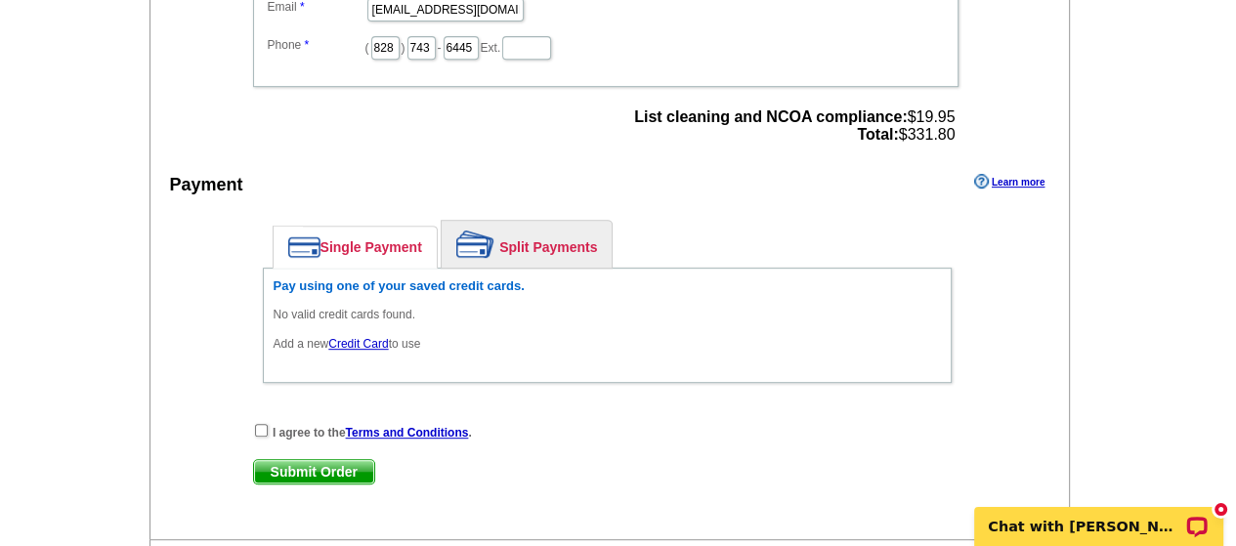
scroll to position [739, 0]
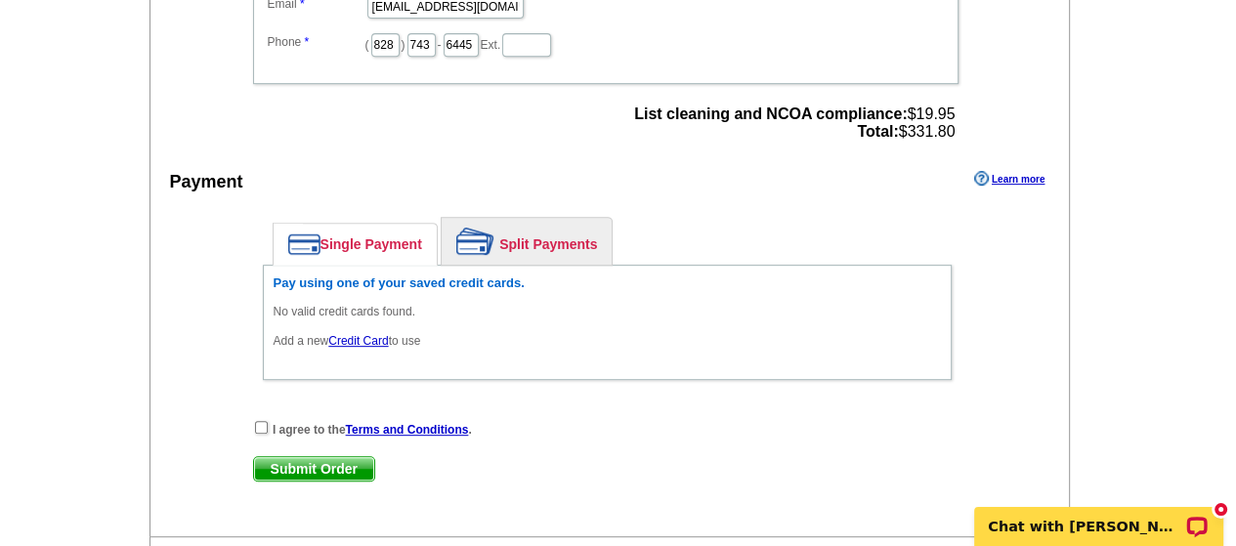
click at [357, 334] on link "Credit Card" at bounding box center [358, 341] width 60 height 14
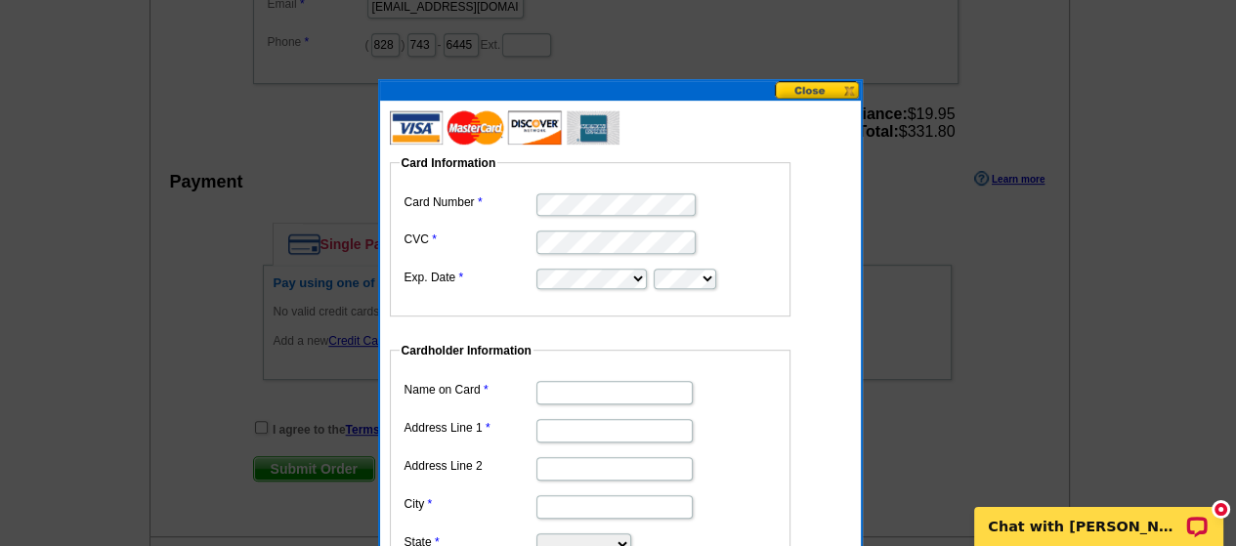
type input "[PERSON_NAME]"
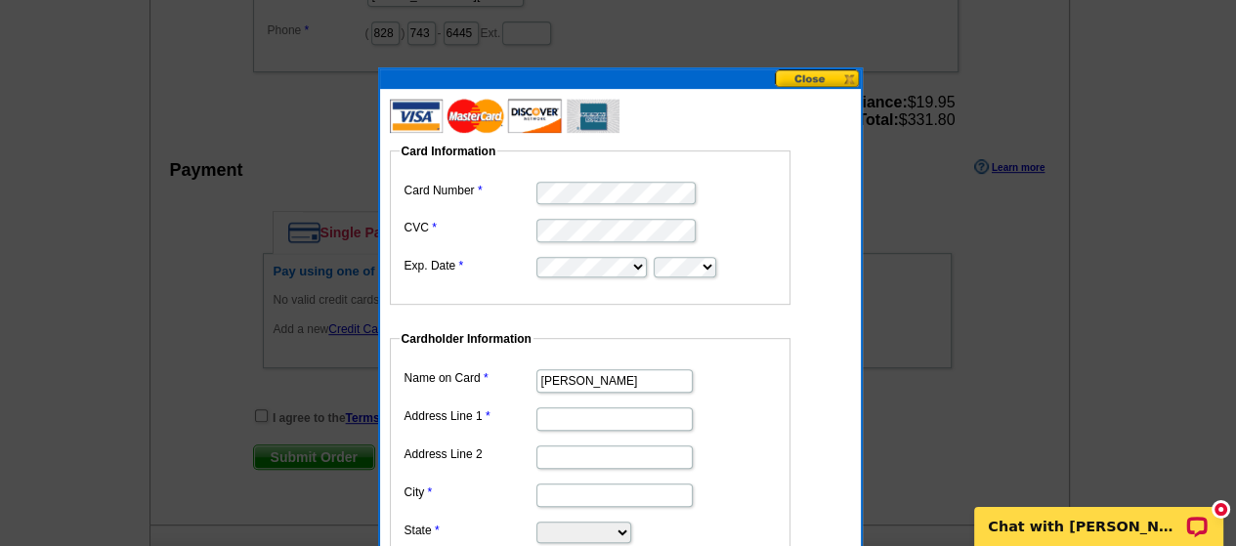
scroll to position [879, 0]
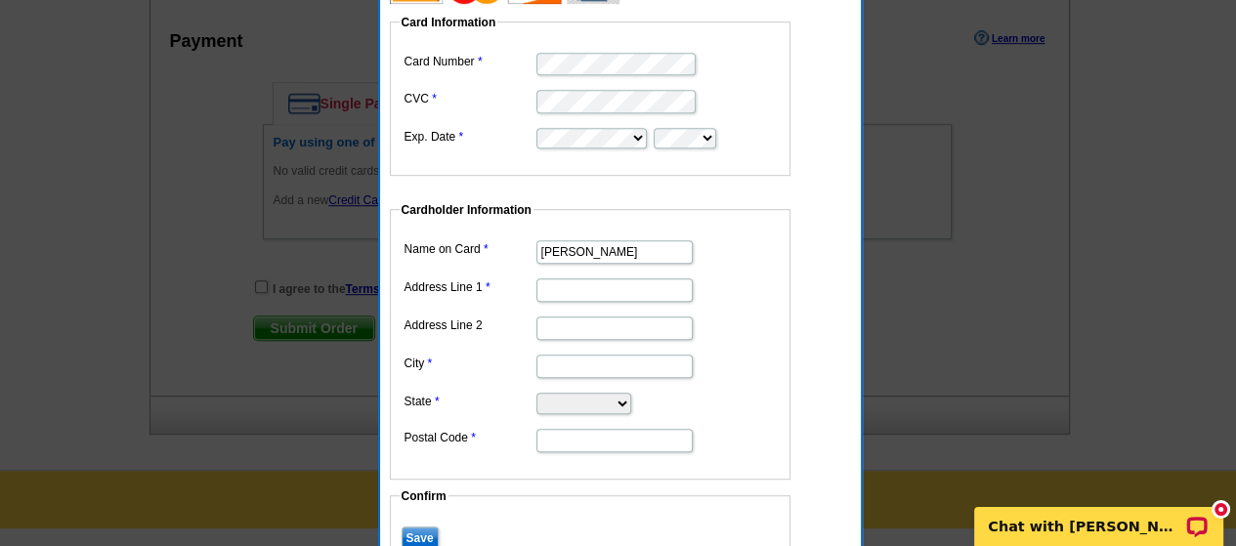
click at [632, 290] on input "Address Line 1" at bounding box center [614, 289] width 156 height 23
type input "P O BOX 2590"
type input "CASHIERS"
select select "NC"
type input "28717"
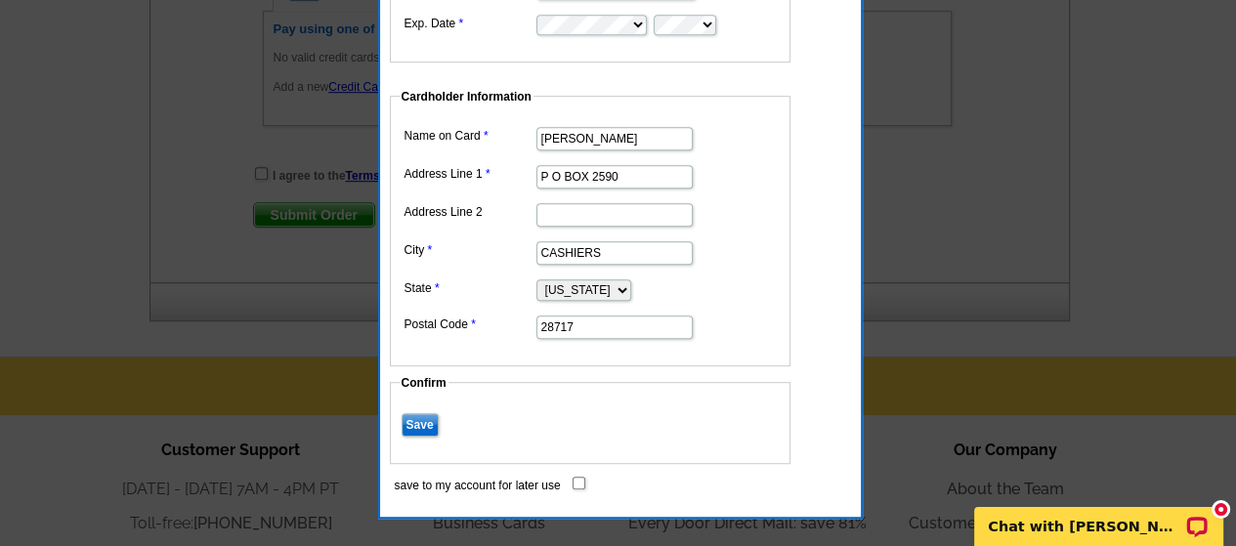
scroll to position [1079, 0]
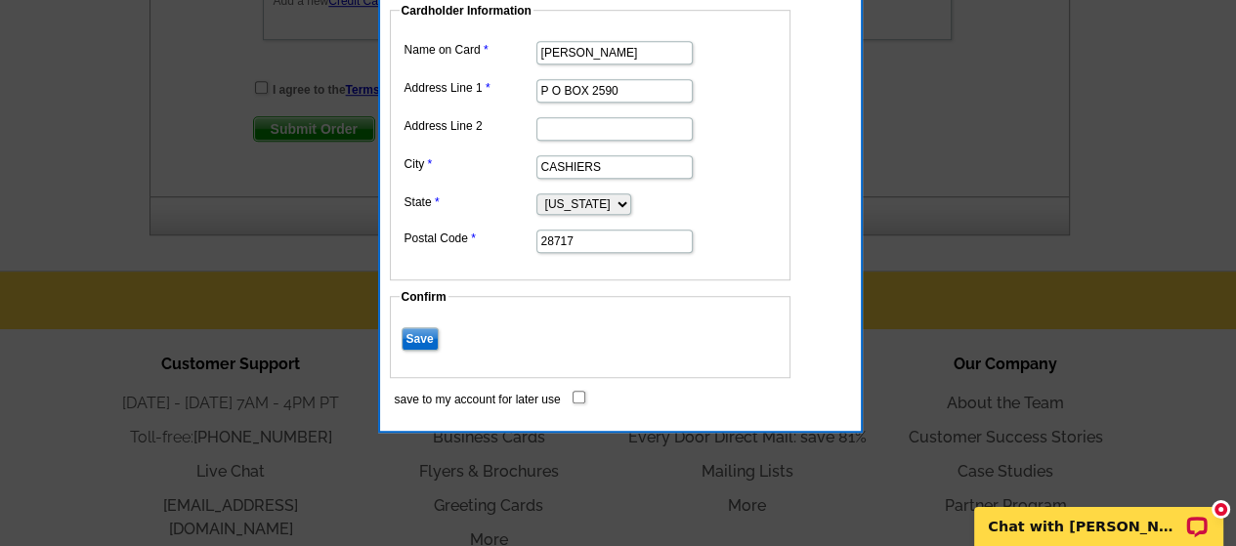
click at [420, 333] on input "Save" at bounding box center [420, 338] width 37 height 23
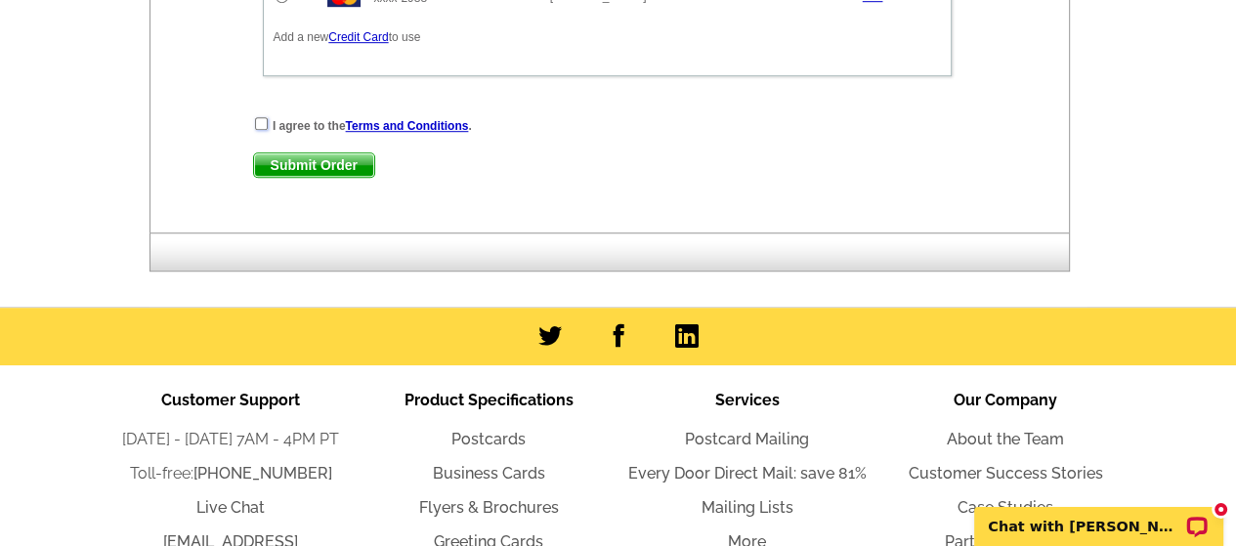
click at [258, 117] on input "checkbox" at bounding box center [261, 123] width 13 height 13
checkbox input "true"
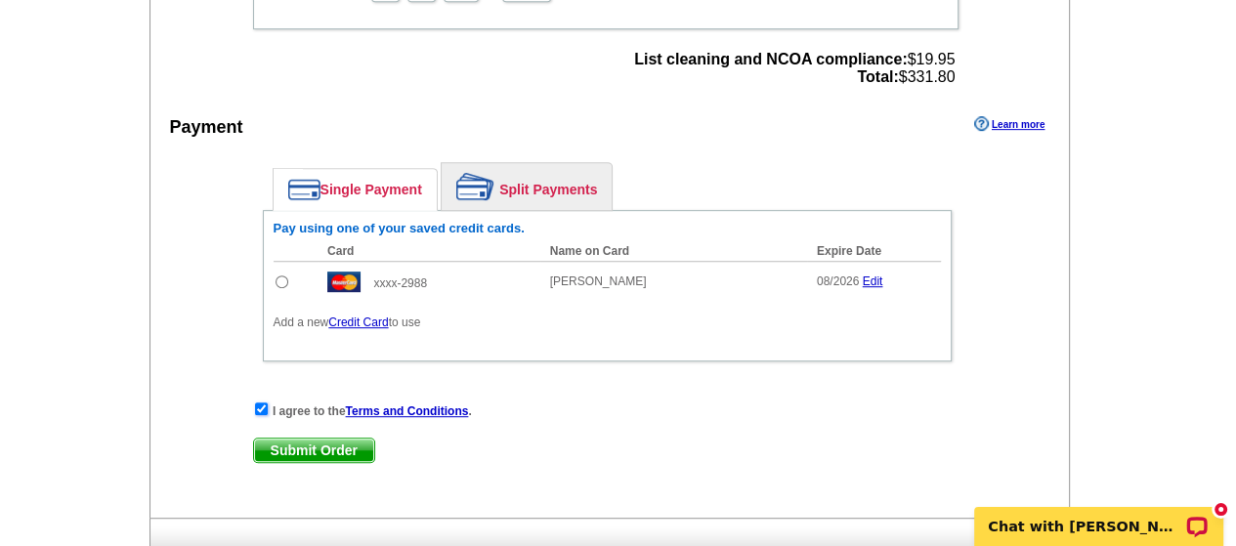
scroll to position [747, 0]
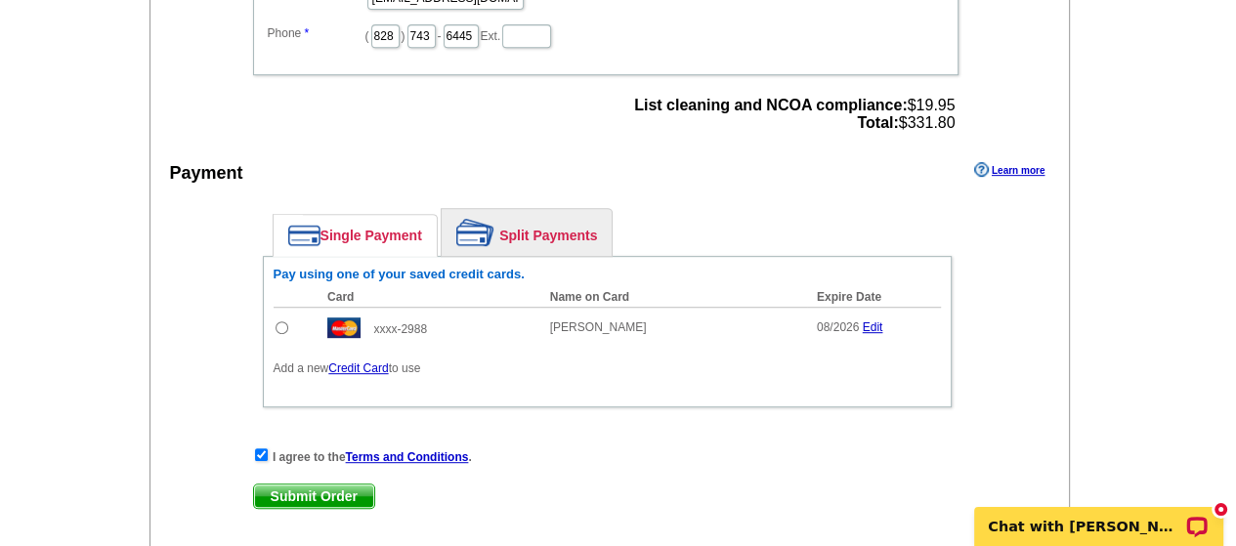
click at [285, 321] on input "radio" at bounding box center [282, 327] width 13 height 13
radio input "true"
click at [316, 485] on span "Submit Order" at bounding box center [314, 496] width 120 height 23
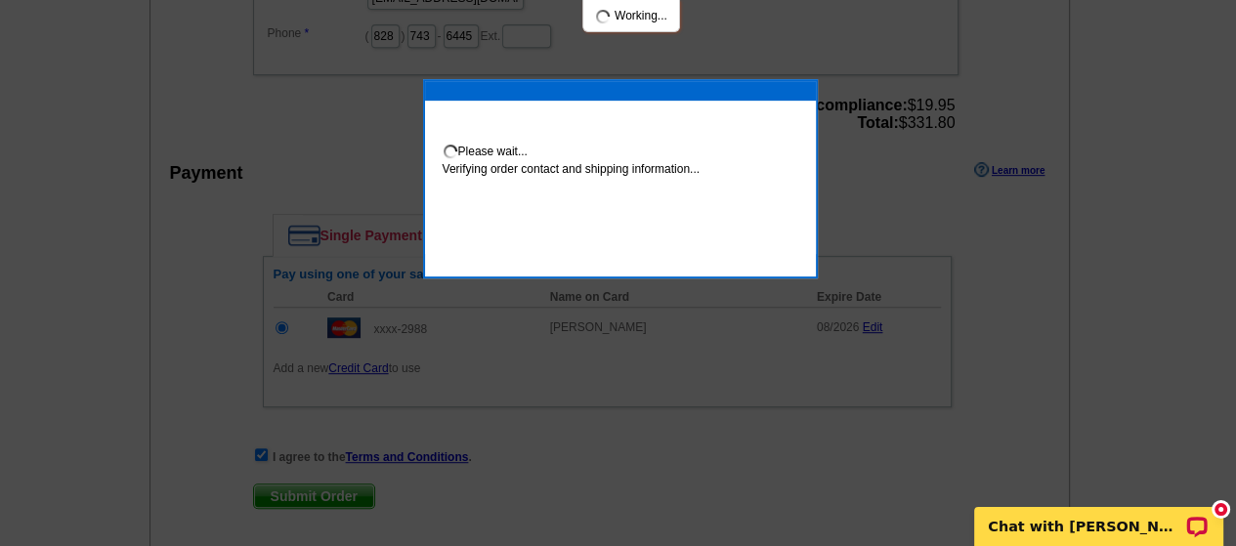
scroll to position [740, 0]
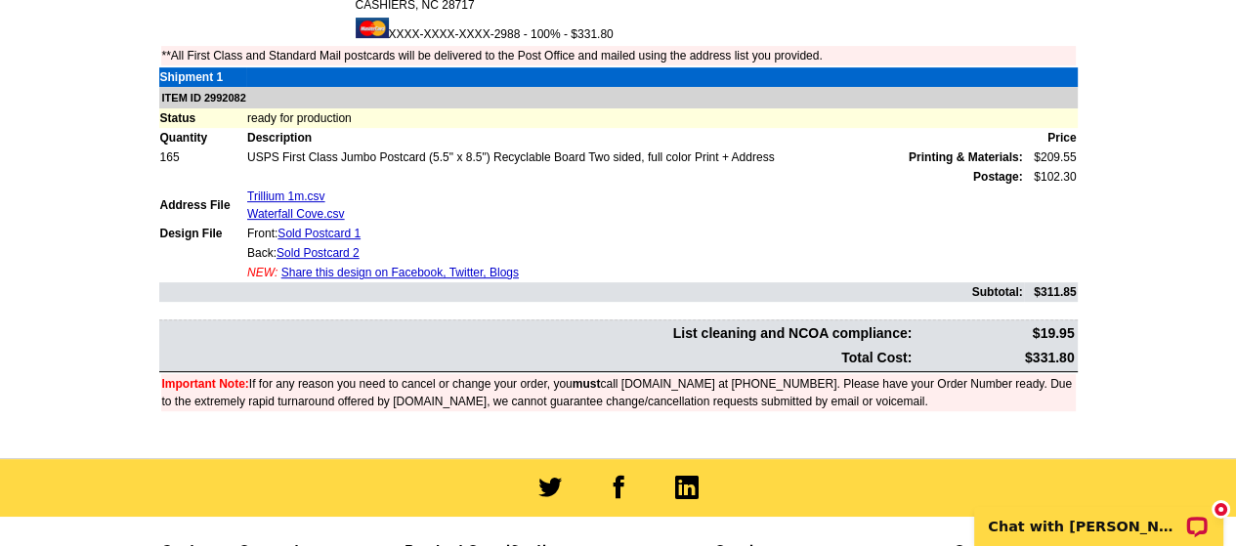
scroll to position [623, 0]
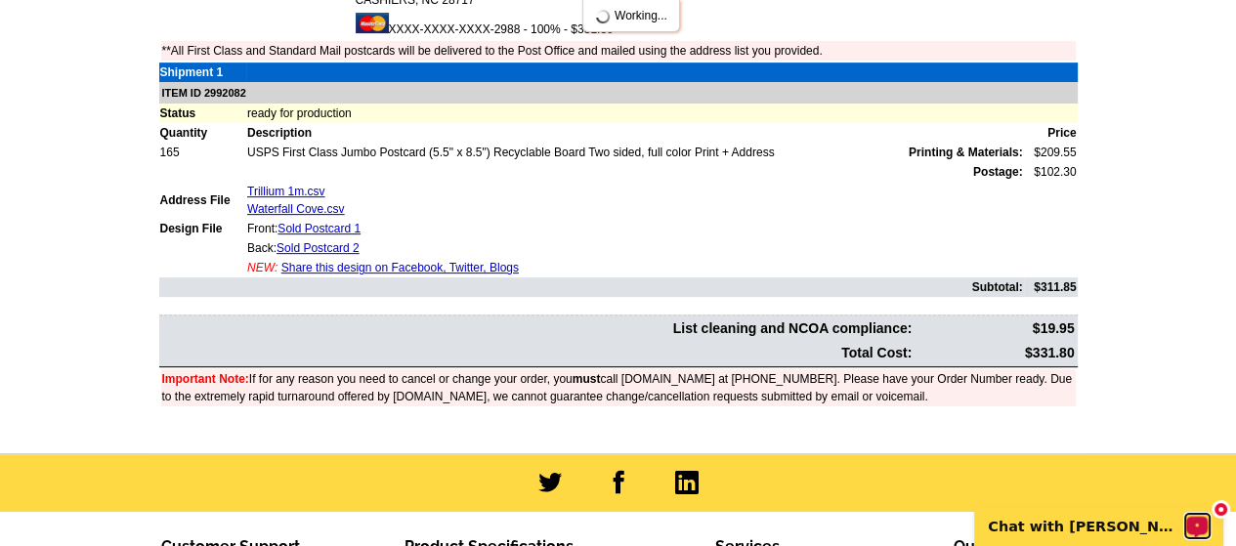
click at [1198, 527] on icon "Open LiveChat chat widget" at bounding box center [1197, 526] width 15 height 10
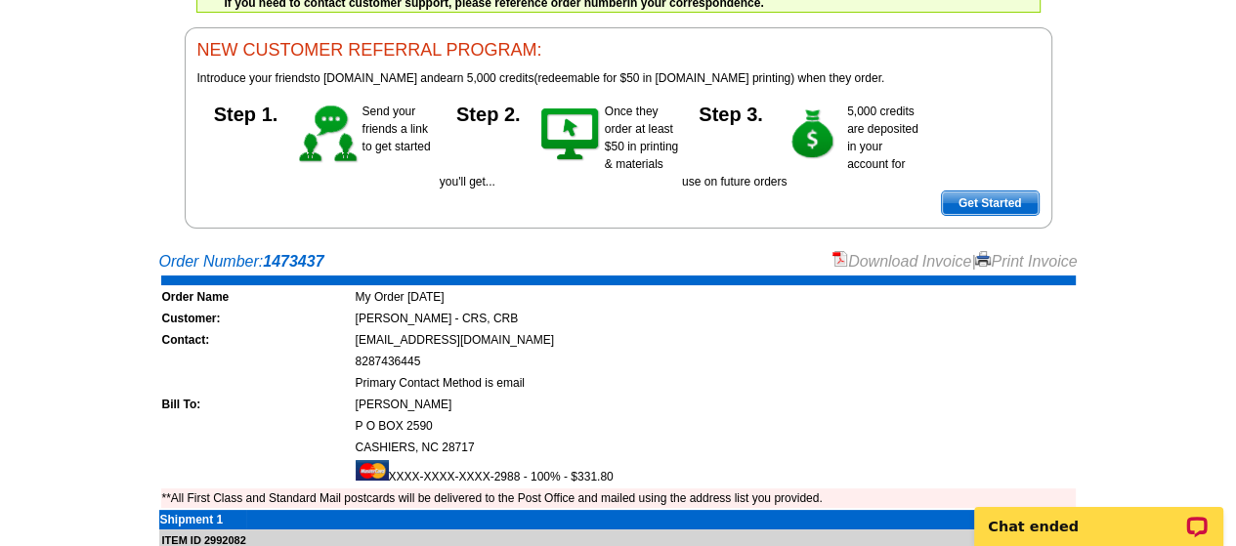
scroll to position [227, 0]
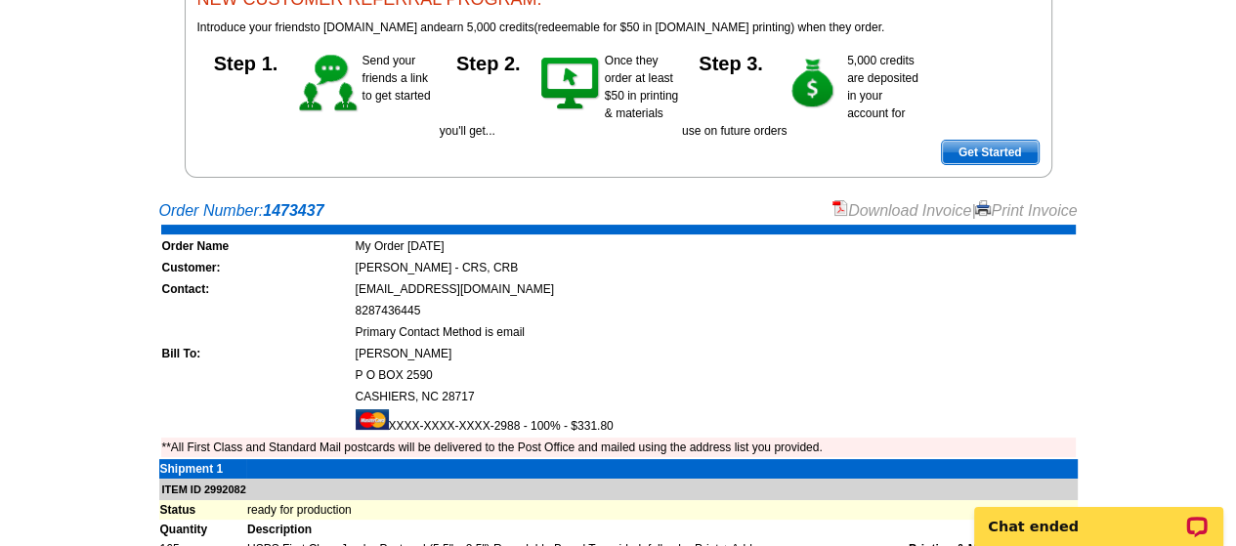
click at [1054, 212] on link "Print Invoice" at bounding box center [1026, 210] width 102 height 17
